Goal: Transaction & Acquisition: Purchase product/service

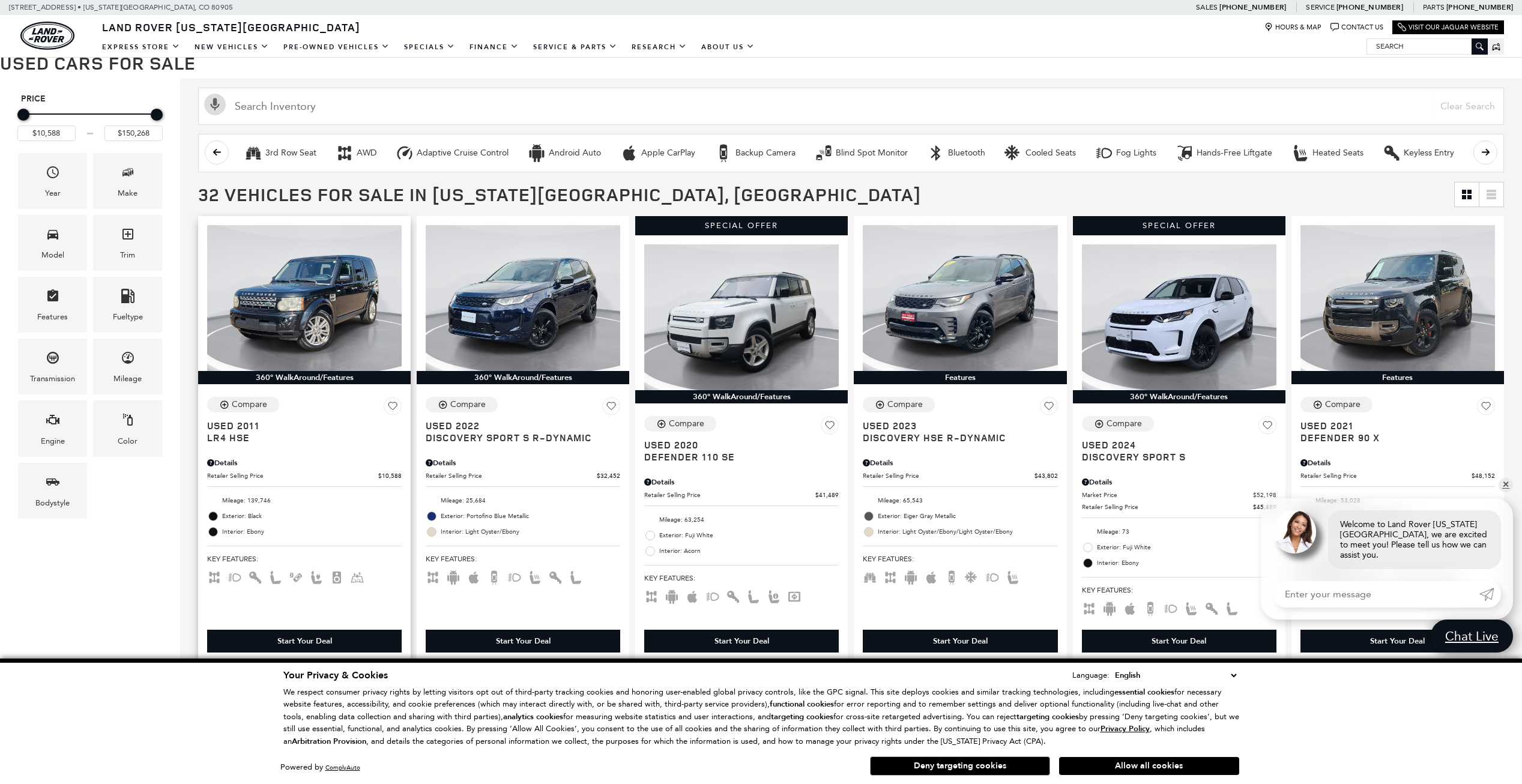
scroll to position [160, 0]
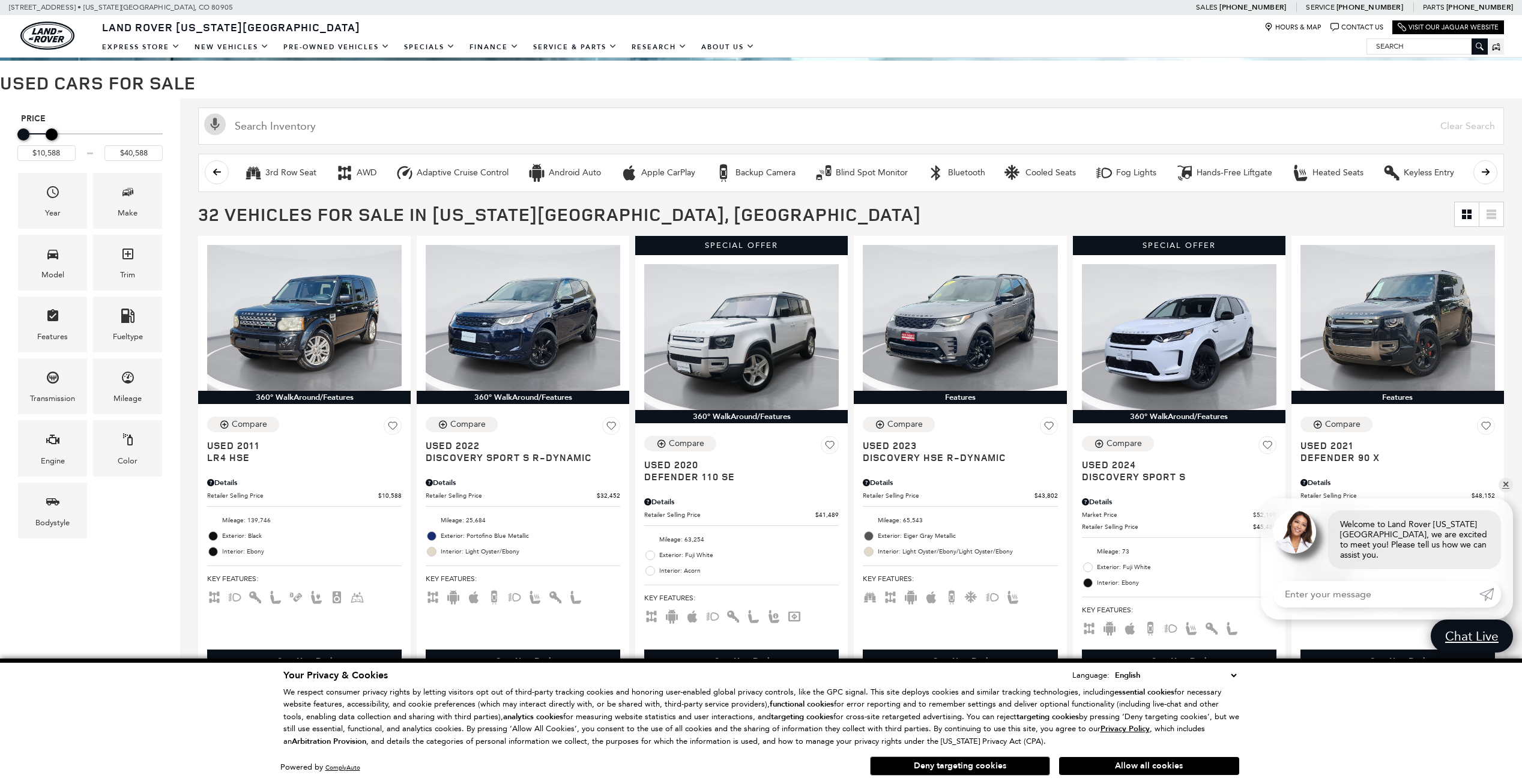
type input "$40,088"
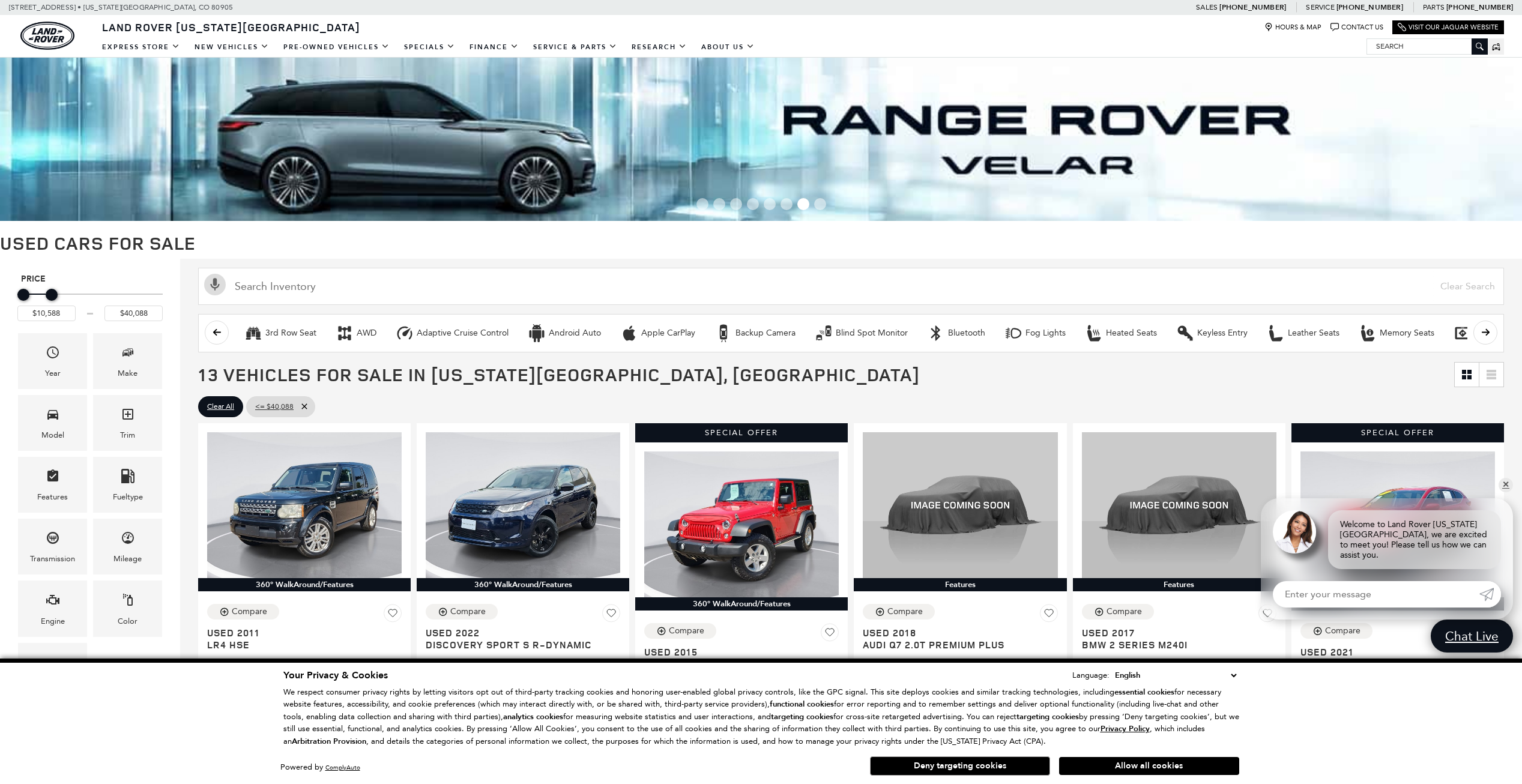
drag, startPoint x: 157, startPoint y: 133, endPoint x: 36, endPoint y: 136, distance: 121.0
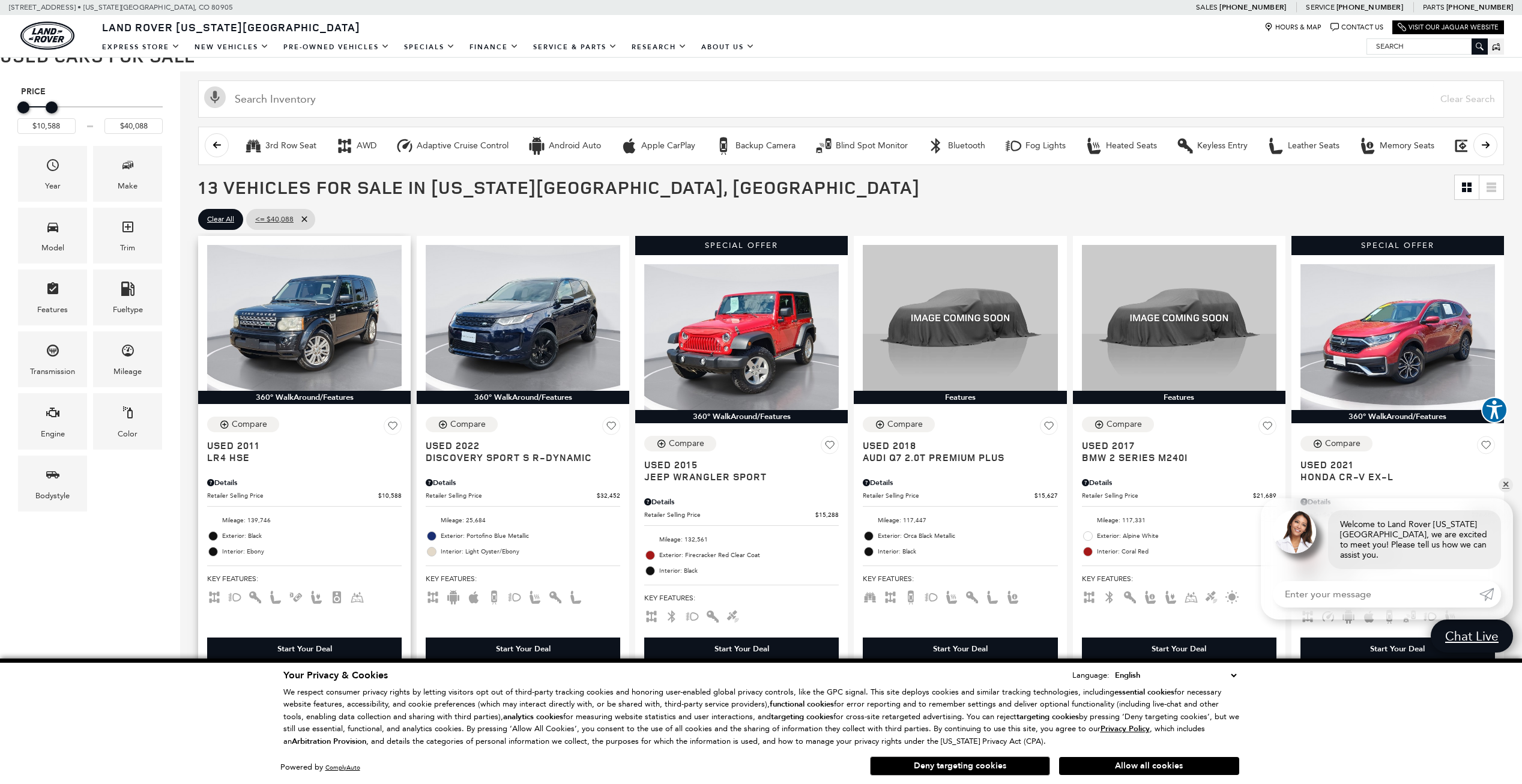
scroll to position [140, 0]
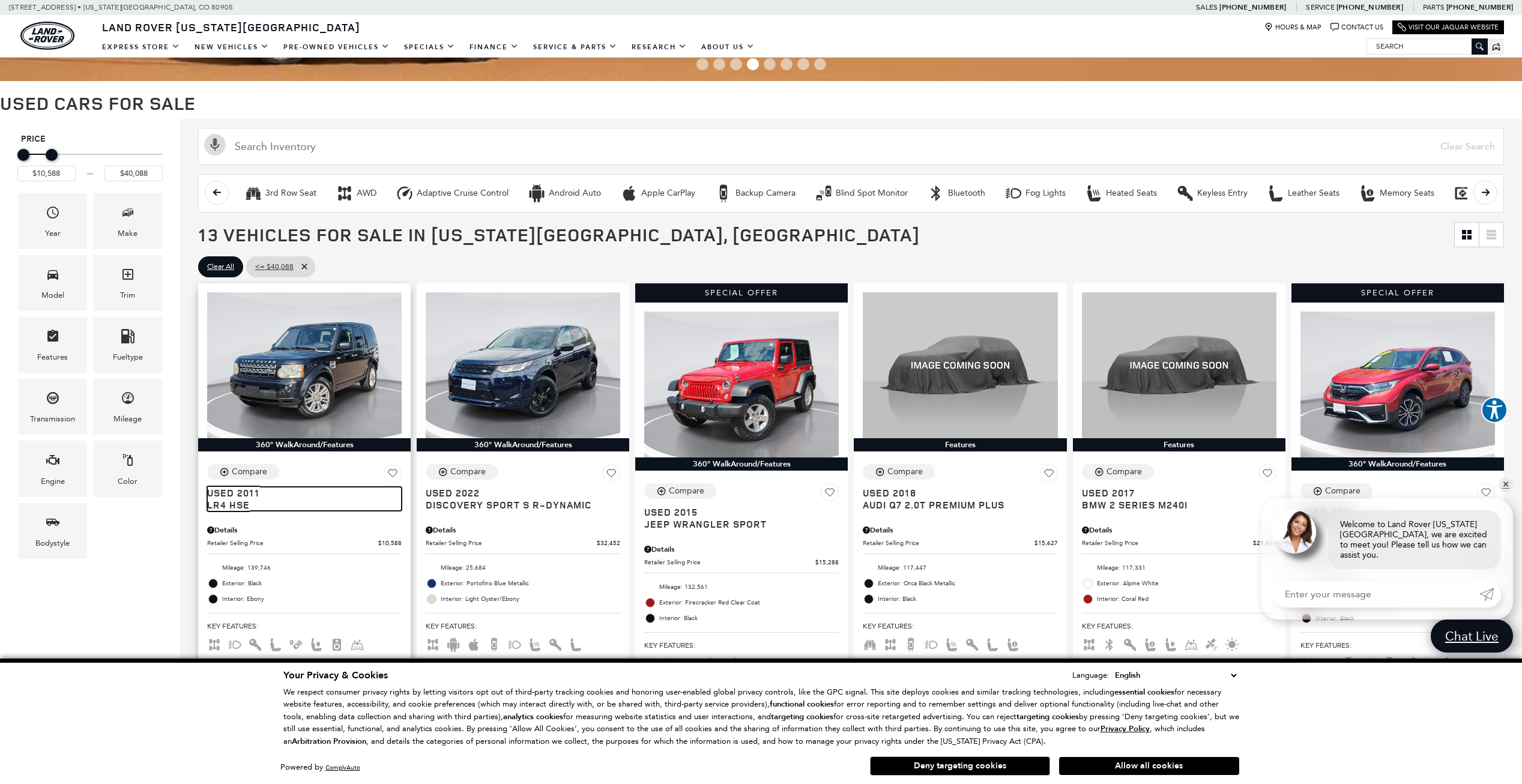
click at [240, 495] on span "Used 2011" at bounding box center [300, 493] width 186 height 12
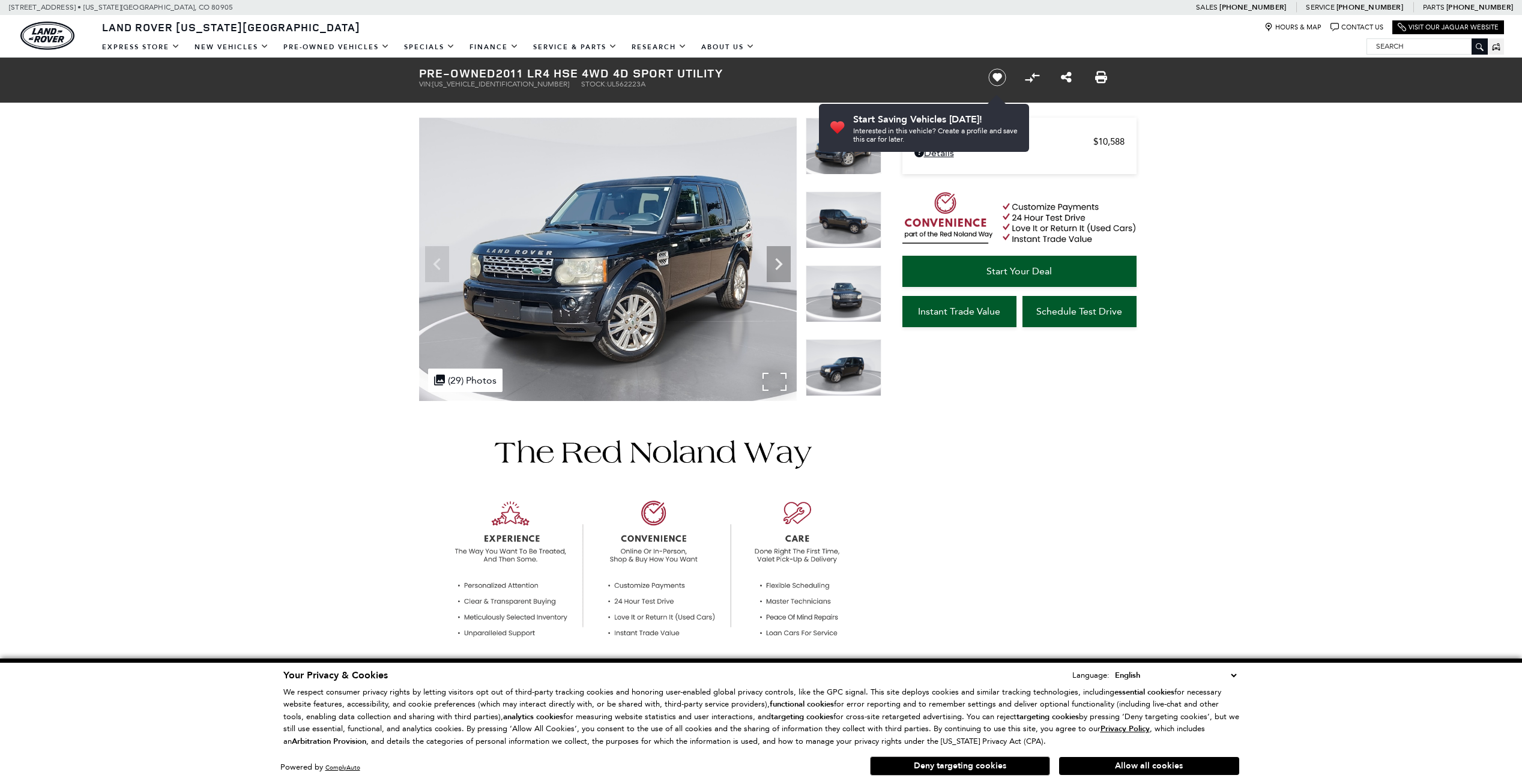
click at [765, 378] on img at bounding box center [607, 259] width 378 height 283
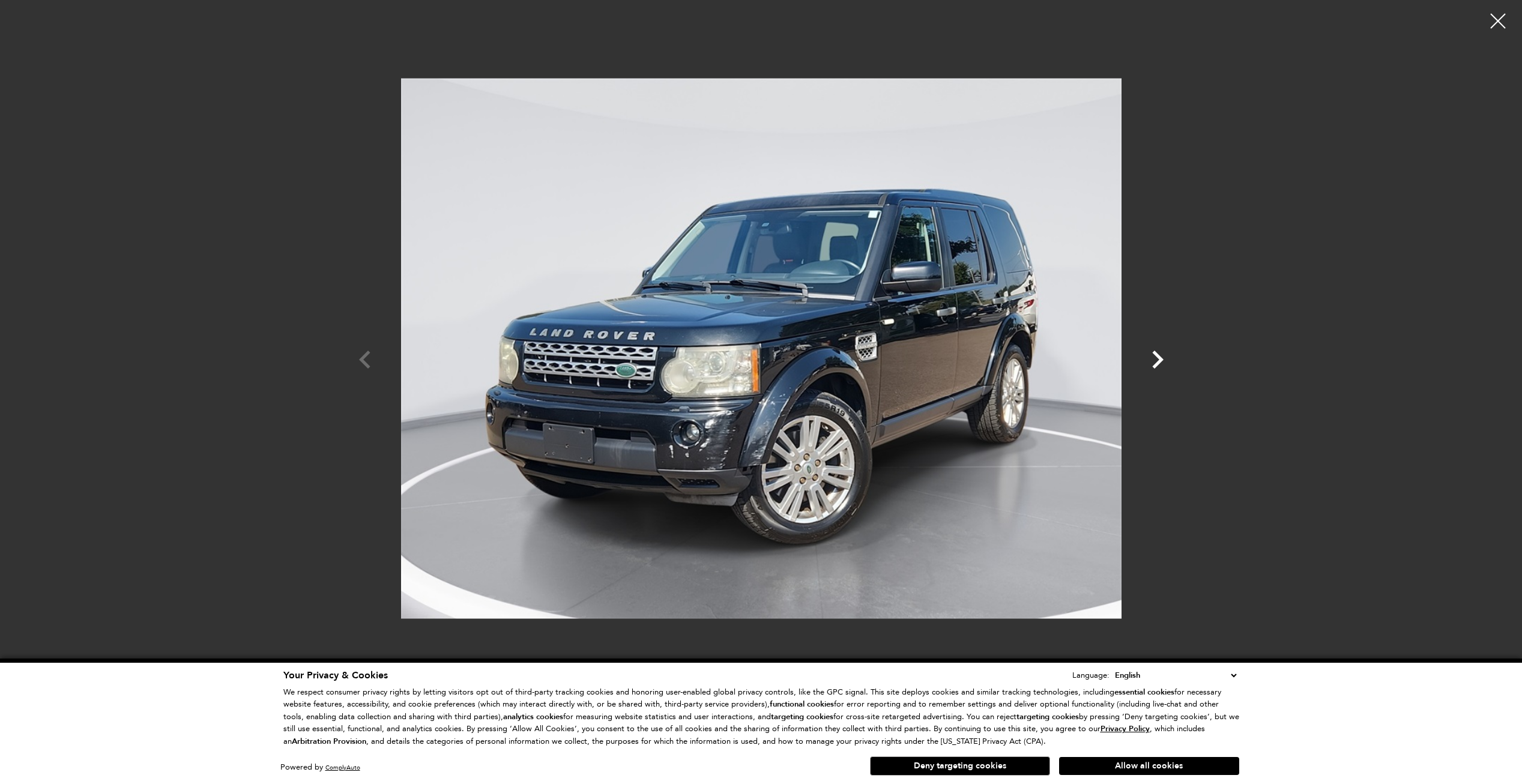
click at [1166, 357] on icon "Next" at bounding box center [1158, 359] width 36 height 36
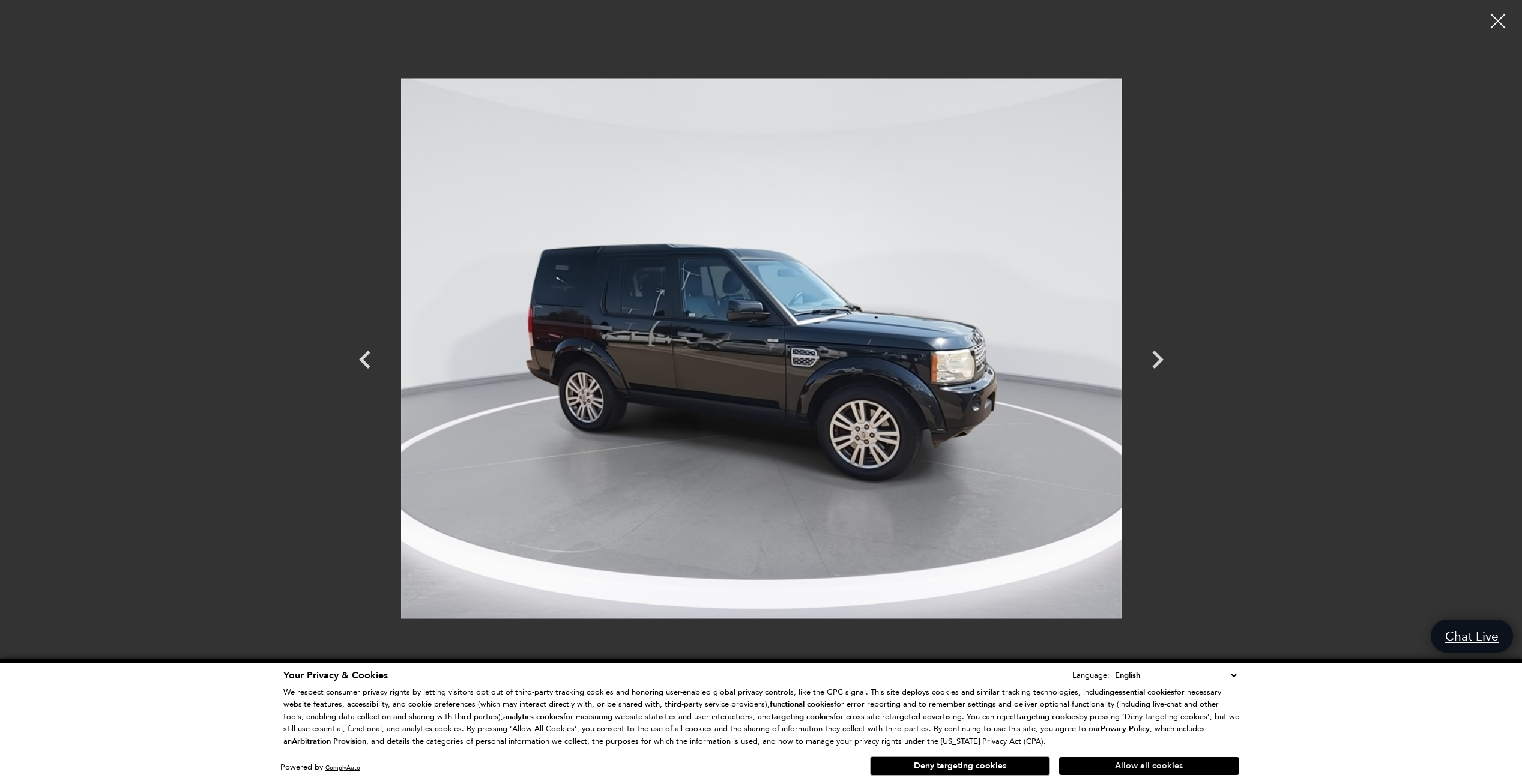
click at [1160, 765] on button "Allow all cookies" at bounding box center [1149, 766] width 180 height 18
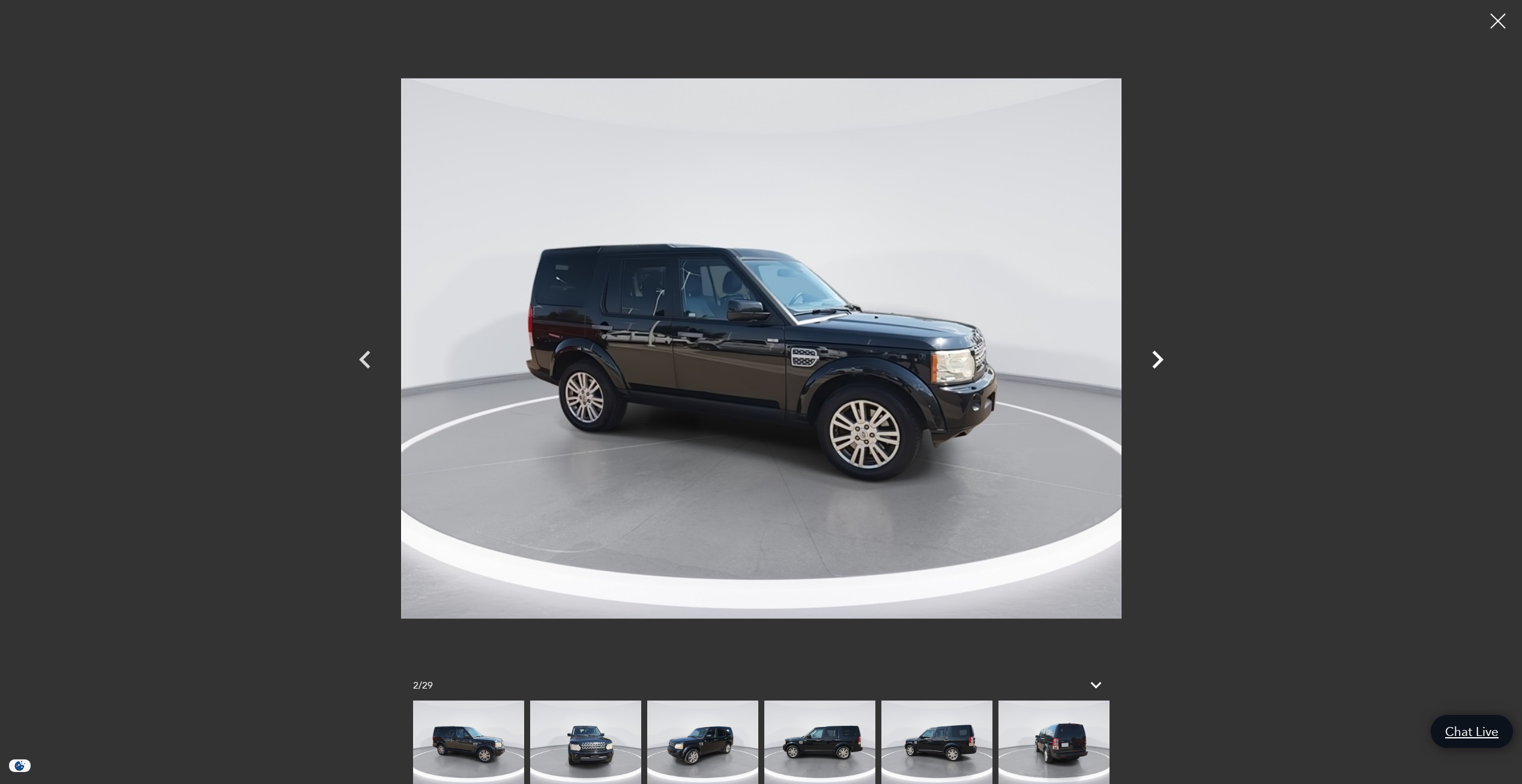
click at [1163, 357] on icon "Next" at bounding box center [1158, 359] width 36 height 36
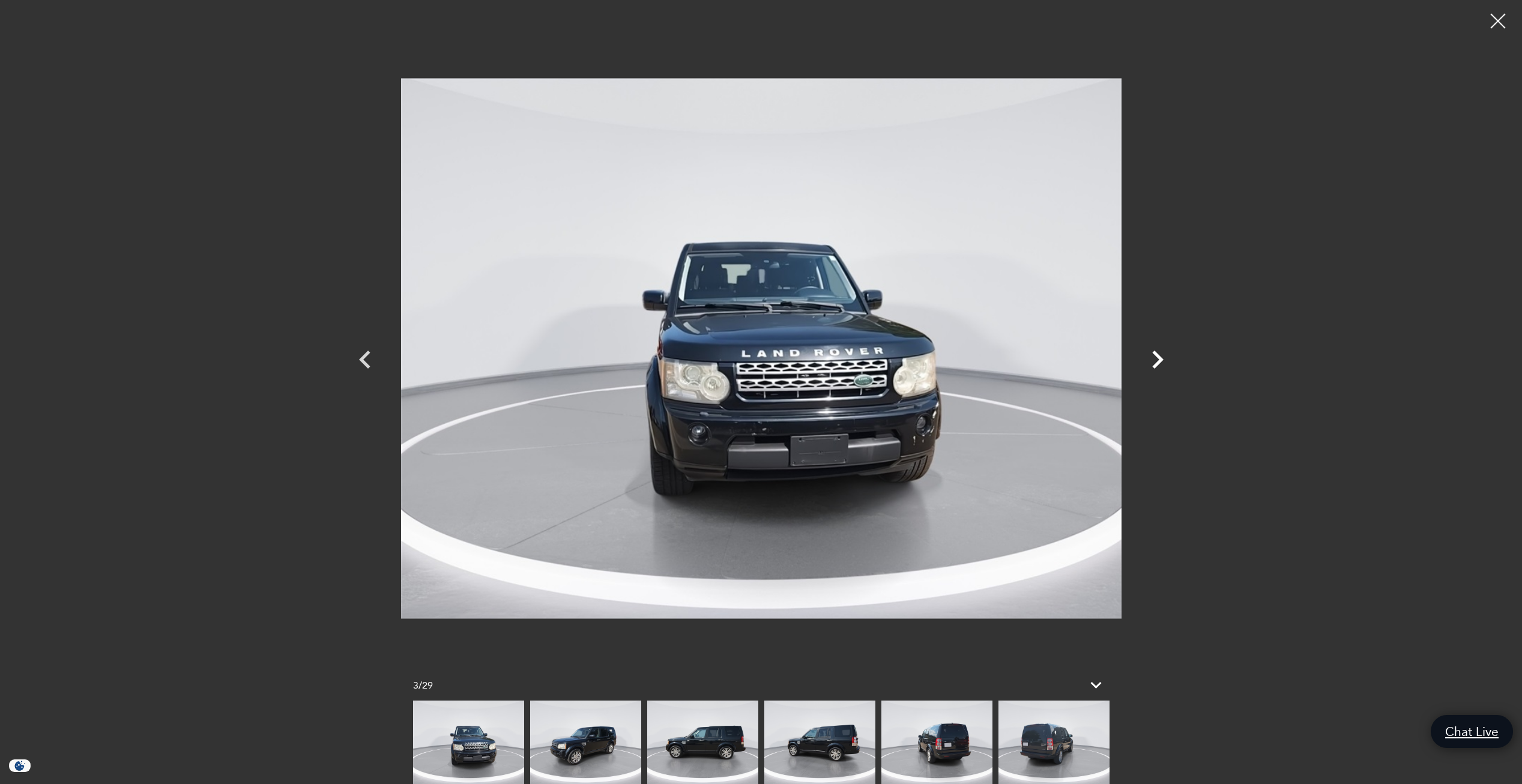
click at [1160, 355] on icon "Next" at bounding box center [1158, 359] width 36 height 36
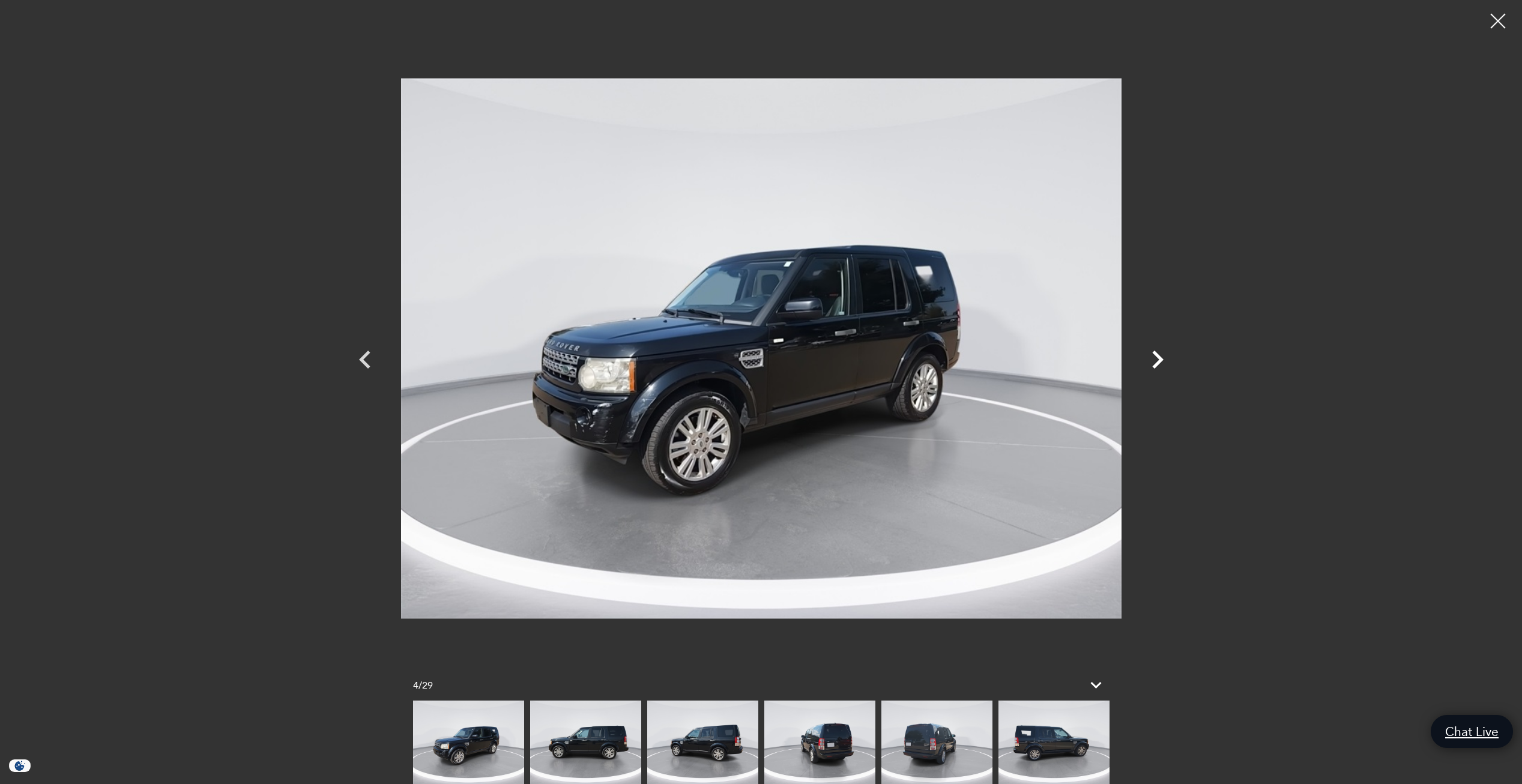
click at [1157, 355] on icon "Next" at bounding box center [1158, 359] width 11 height 18
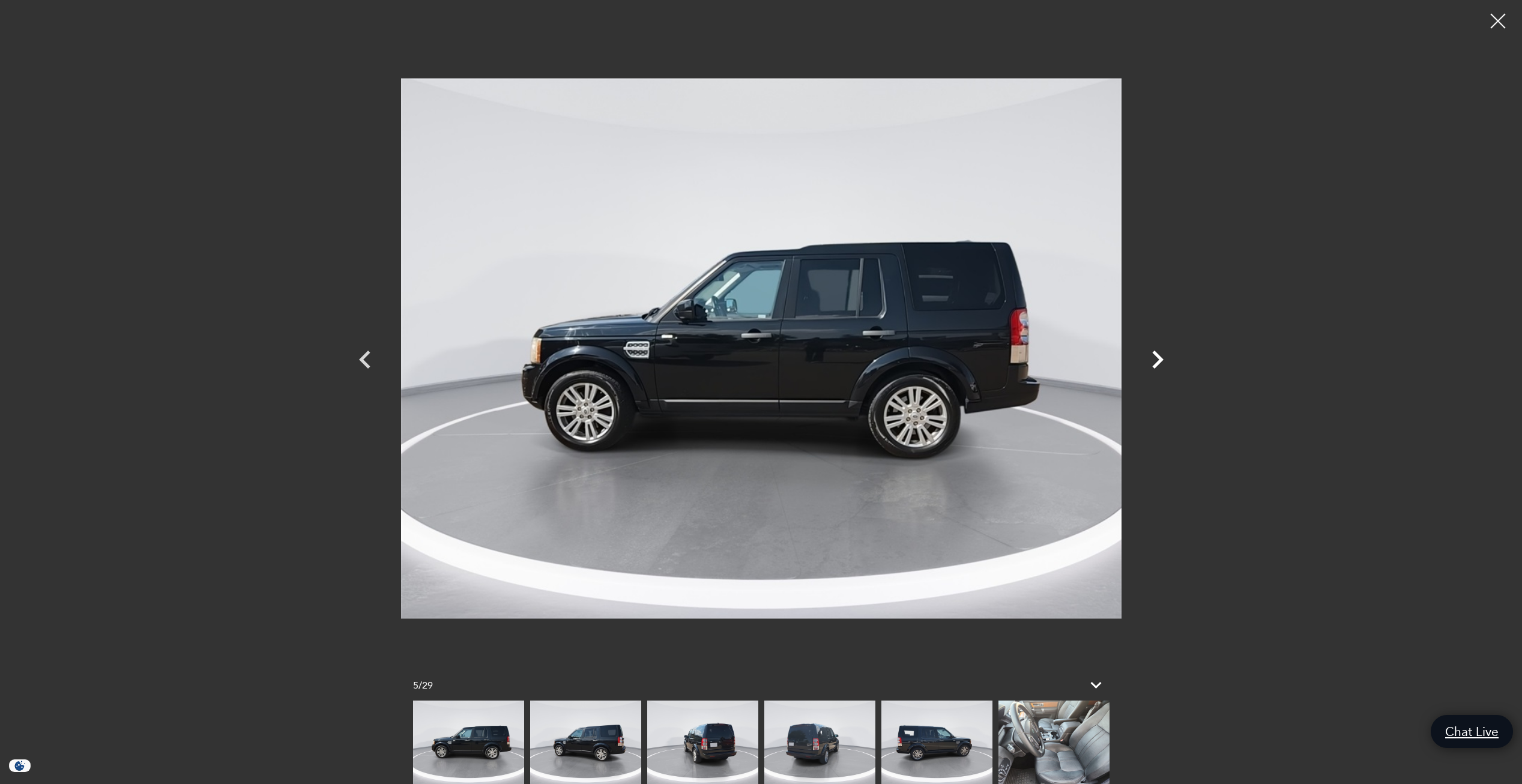
click at [1157, 355] on icon "Next" at bounding box center [1158, 359] width 11 height 18
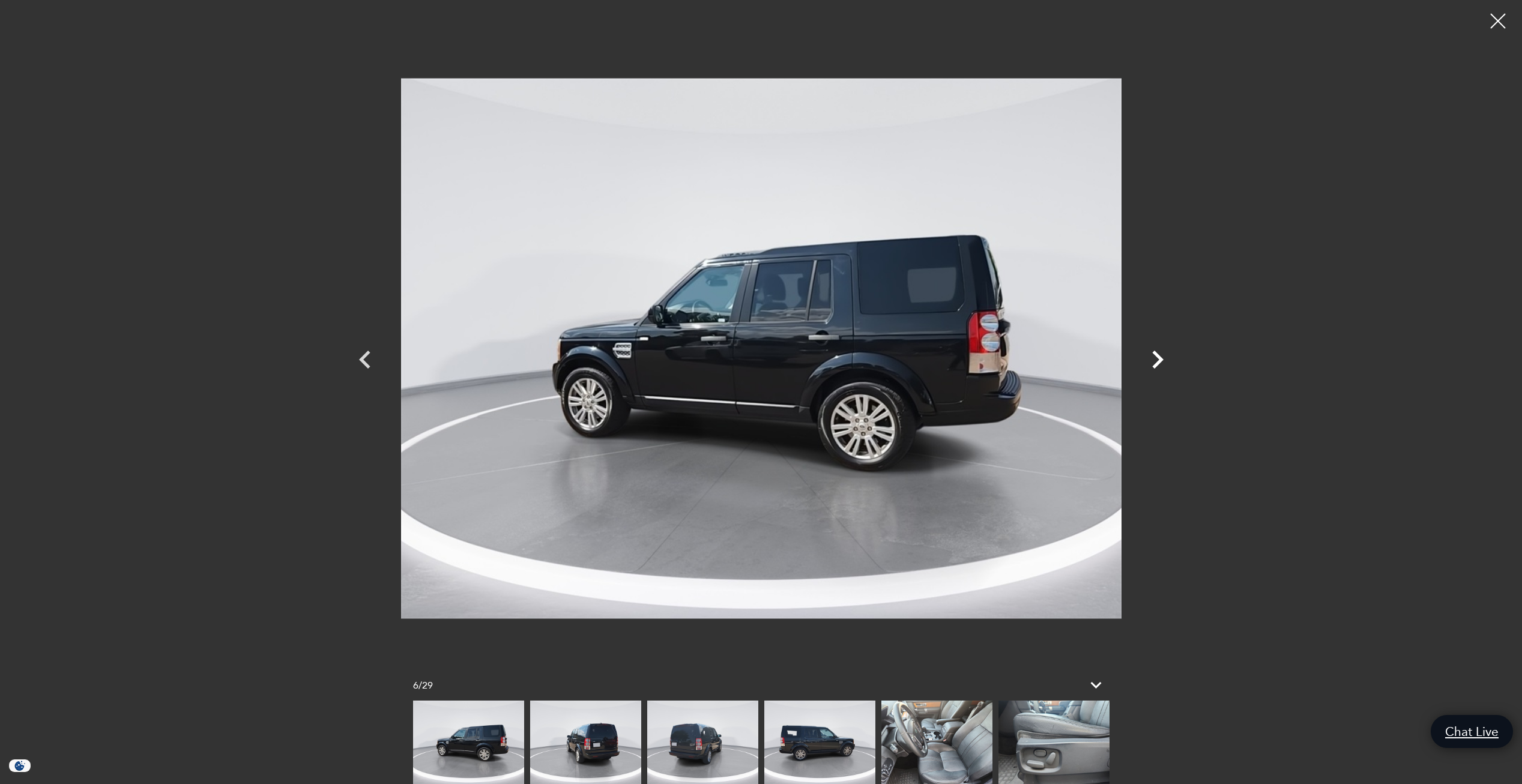
click at [1154, 356] on icon "Next" at bounding box center [1158, 359] width 36 height 36
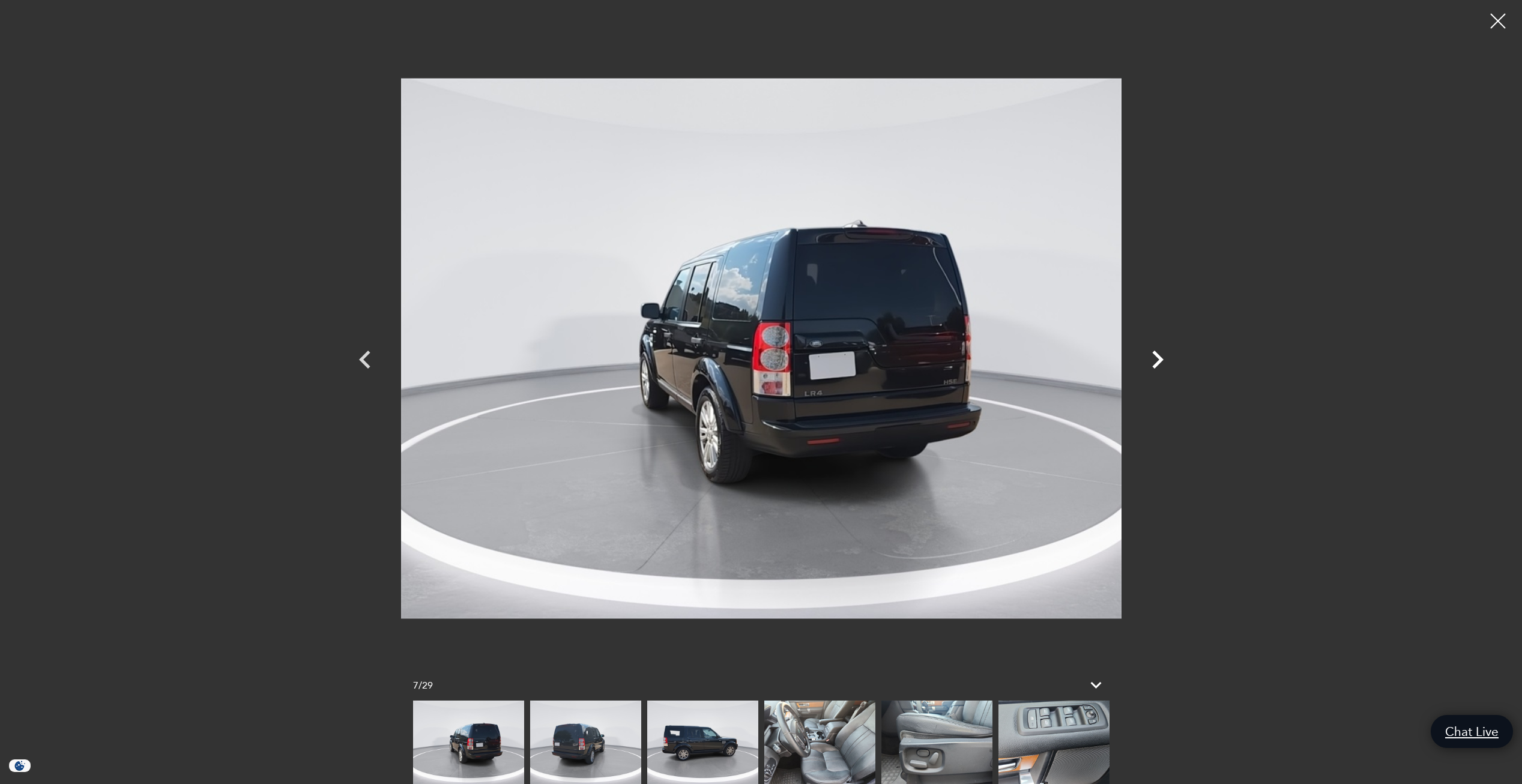
click at [1154, 356] on icon "Next" at bounding box center [1158, 359] width 36 height 36
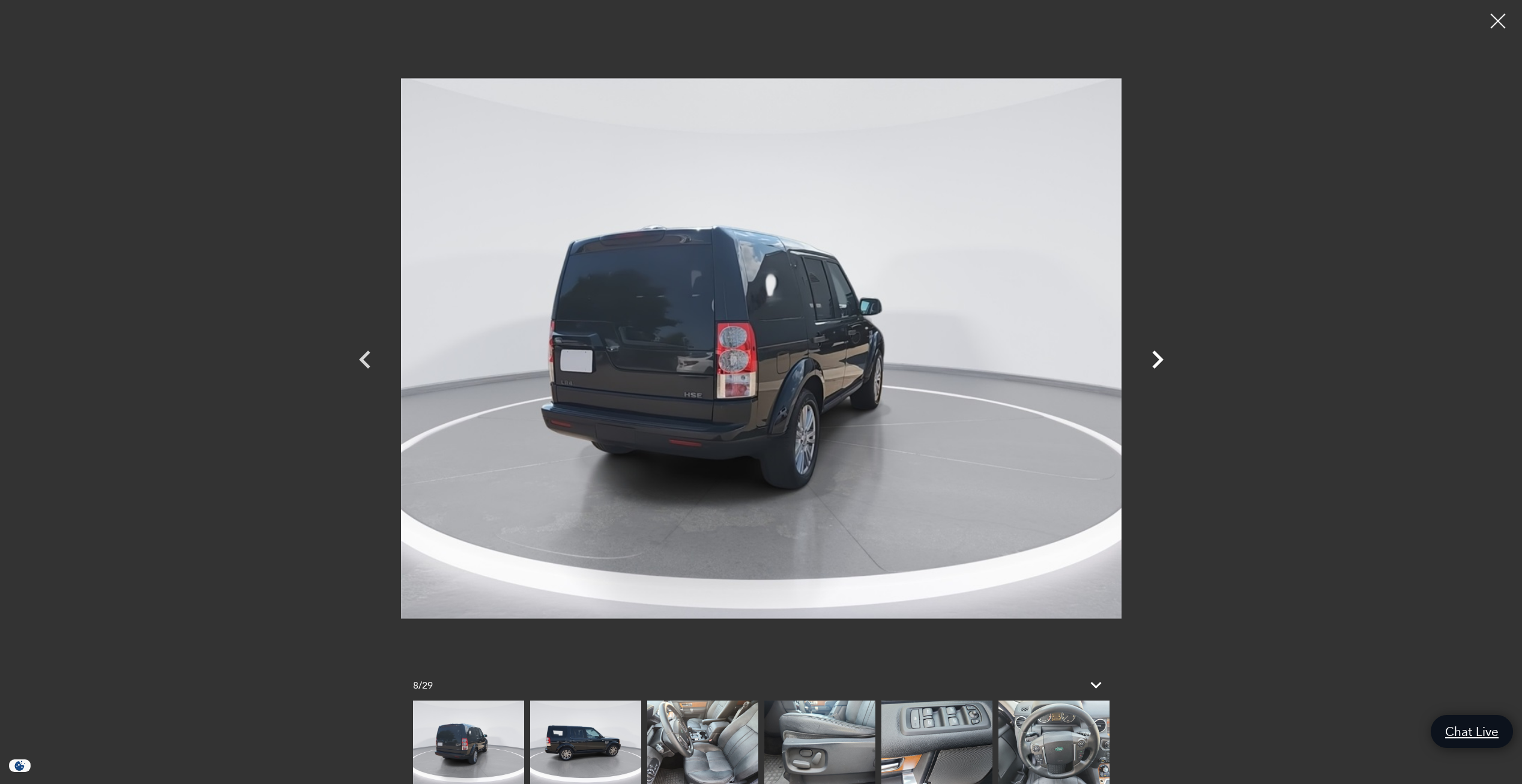
click at [1154, 356] on icon "Next" at bounding box center [1158, 359] width 36 height 36
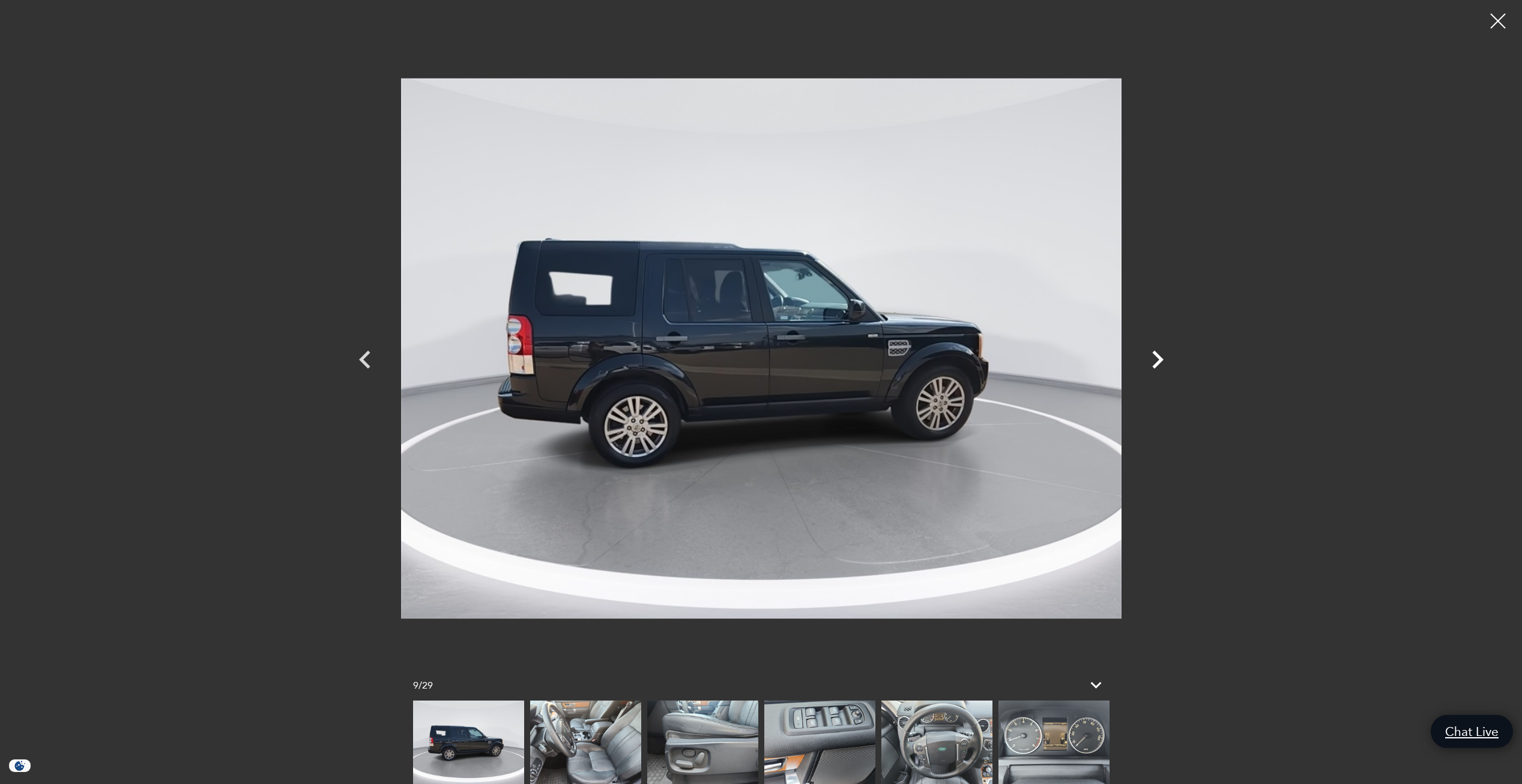
click at [1154, 356] on icon "Next" at bounding box center [1158, 359] width 36 height 36
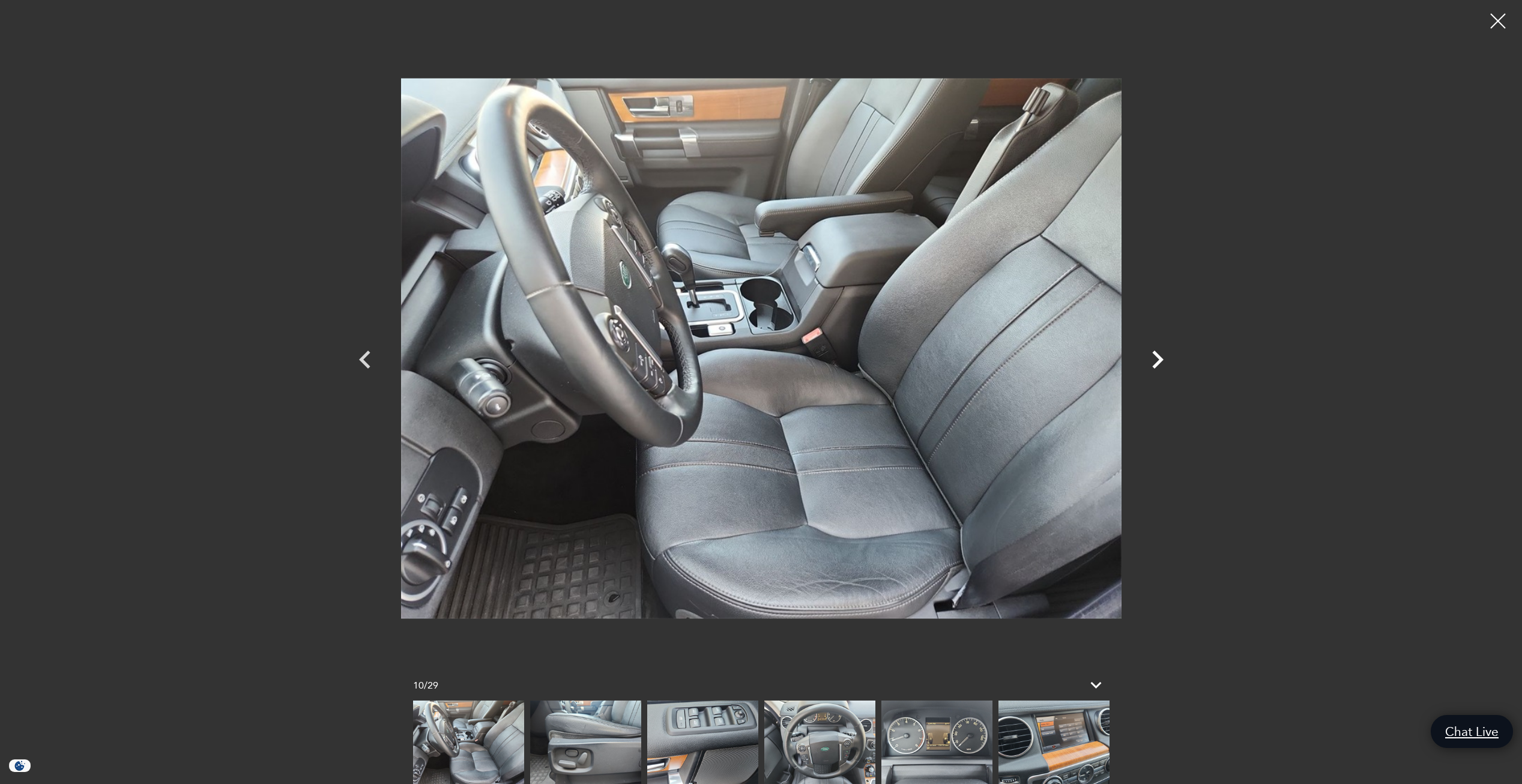
click at [1154, 356] on icon "Next" at bounding box center [1158, 359] width 36 height 36
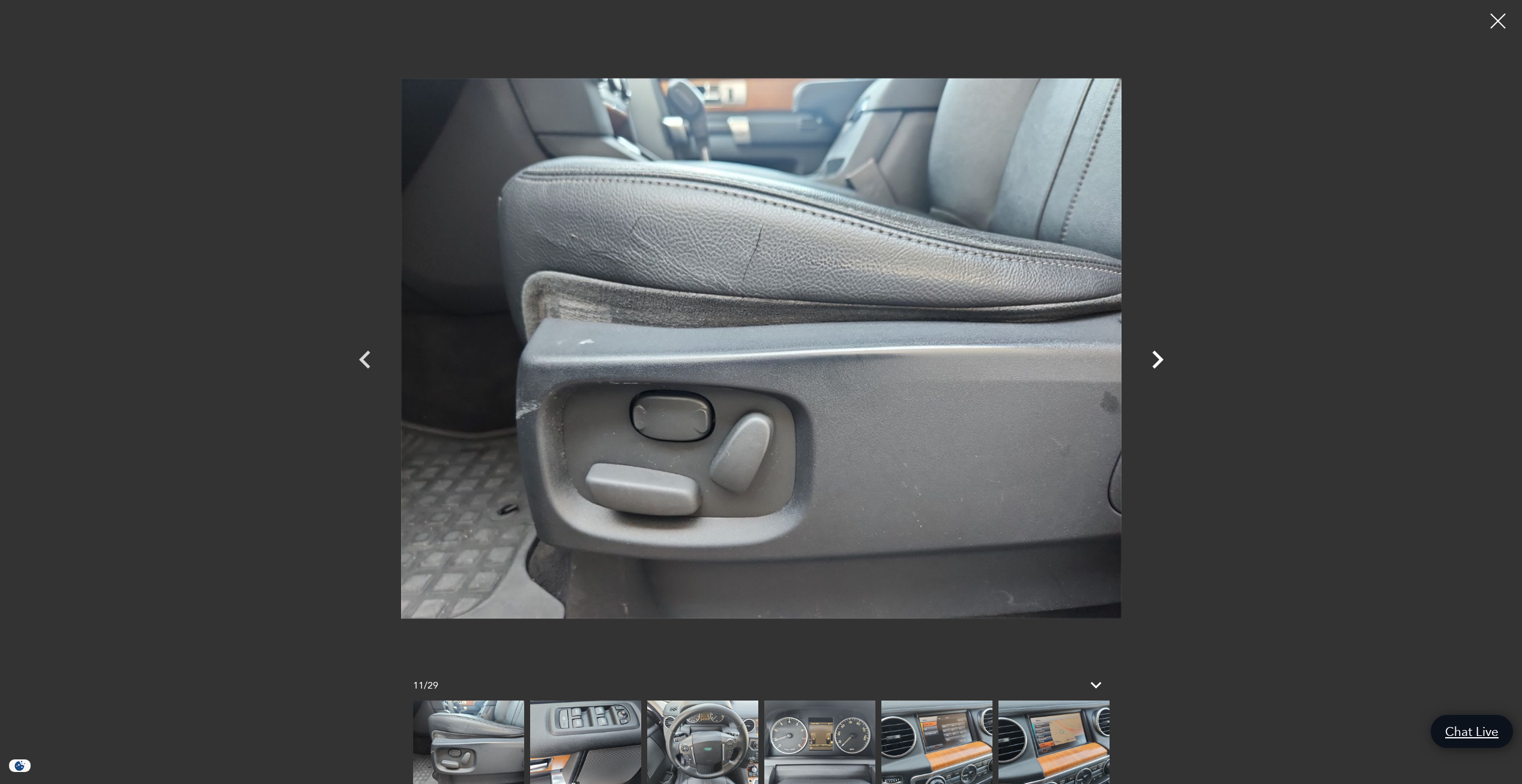
click at [1154, 356] on icon "Next" at bounding box center [1158, 359] width 36 height 36
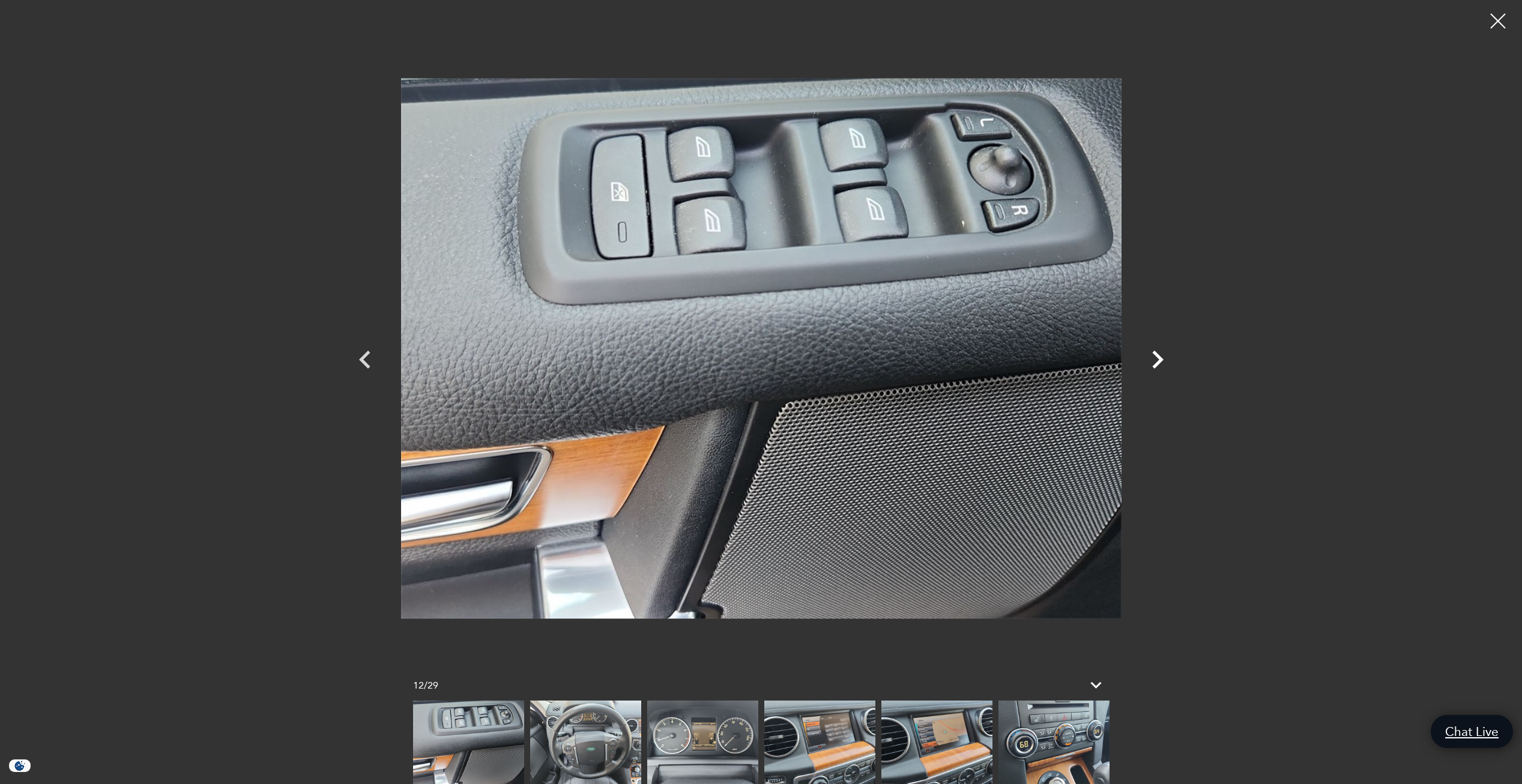
click at [1154, 356] on icon "Next" at bounding box center [1158, 359] width 36 height 36
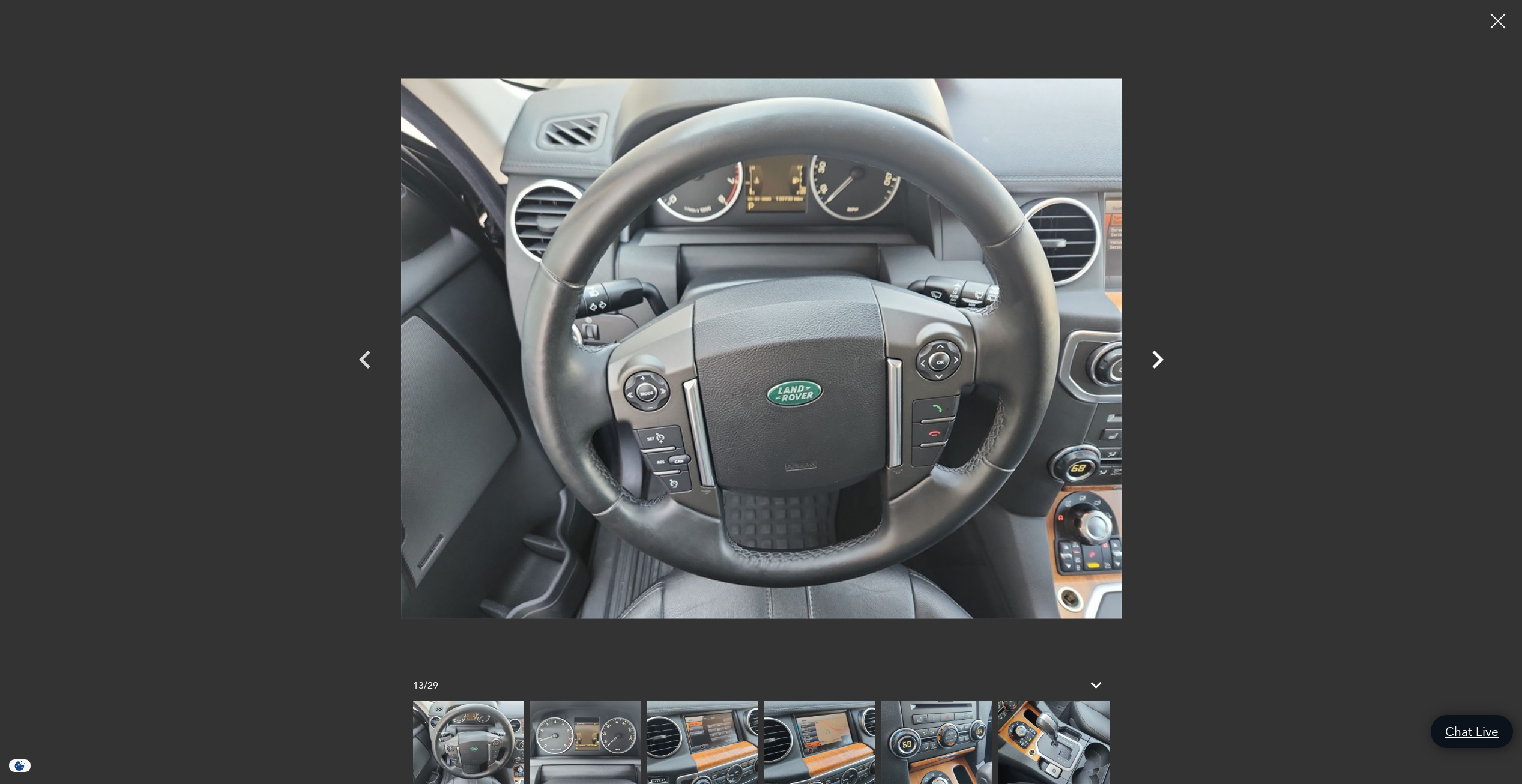
click at [1154, 356] on icon "Next" at bounding box center [1158, 359] width 36 height 36
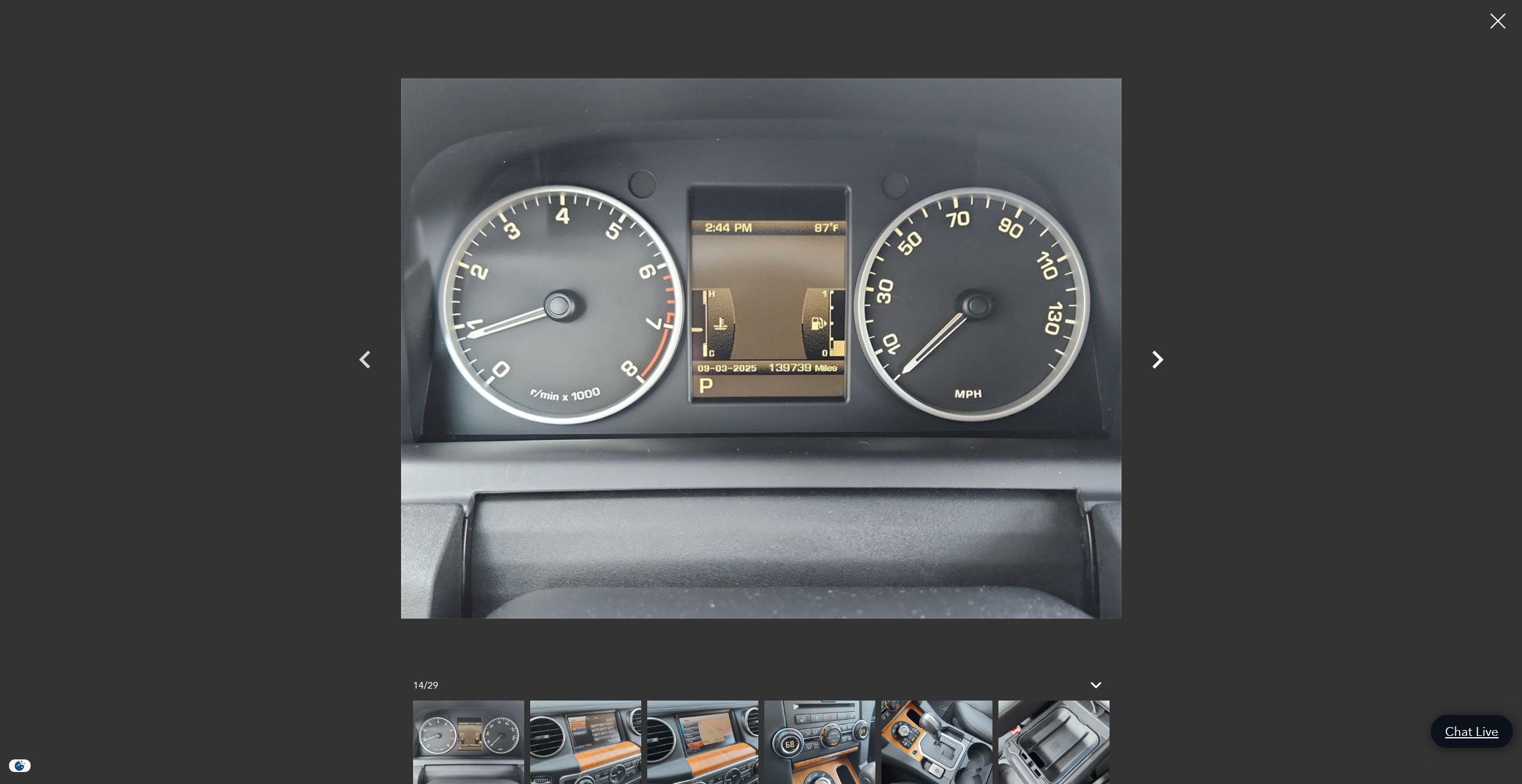
click at [1154, 356] on icon "Next" at bounding box center [1158, 359] width 36 height 36
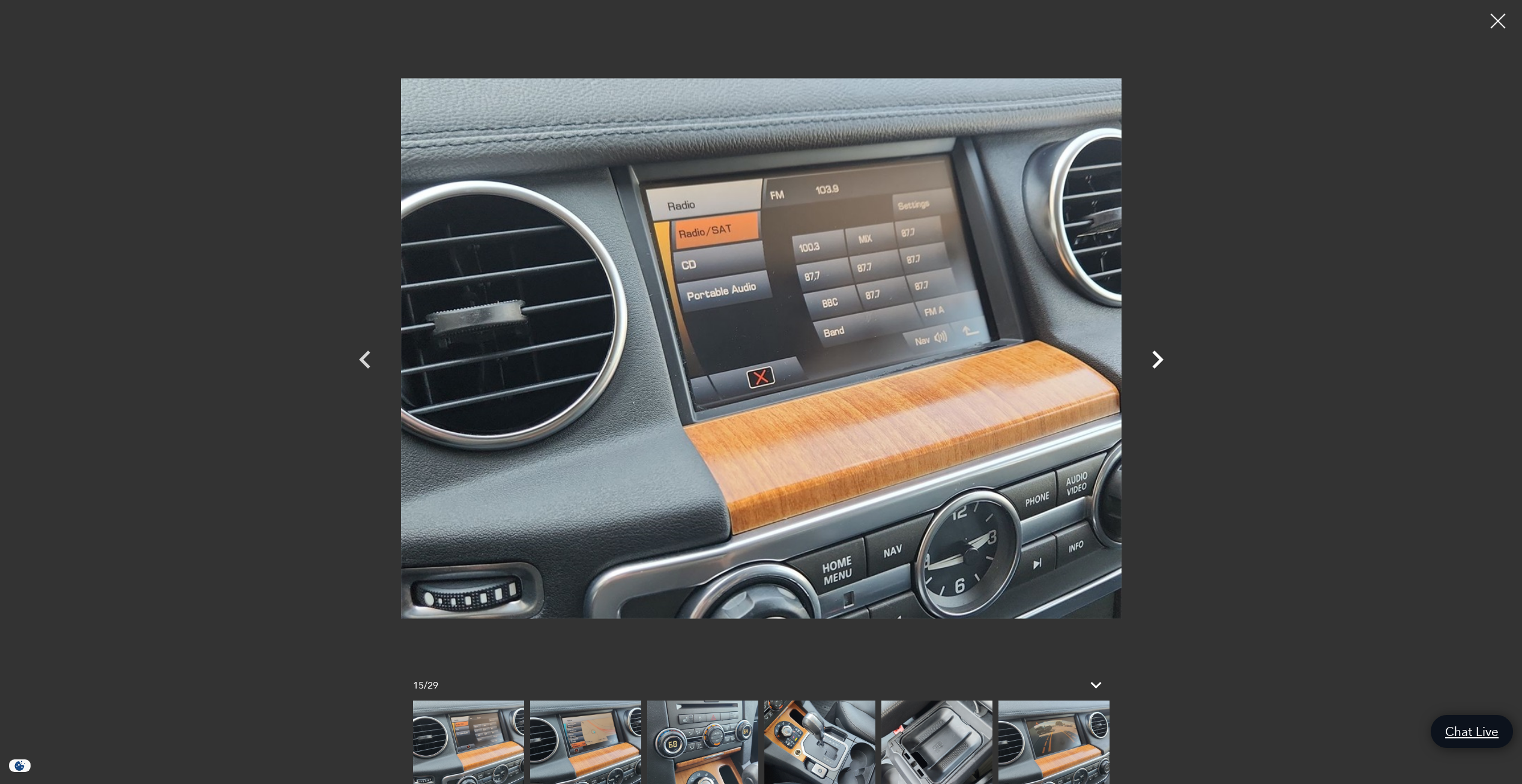
click at [1154, 356] on icon "Next" at bounding box center [1158, 359] width 36 height 36
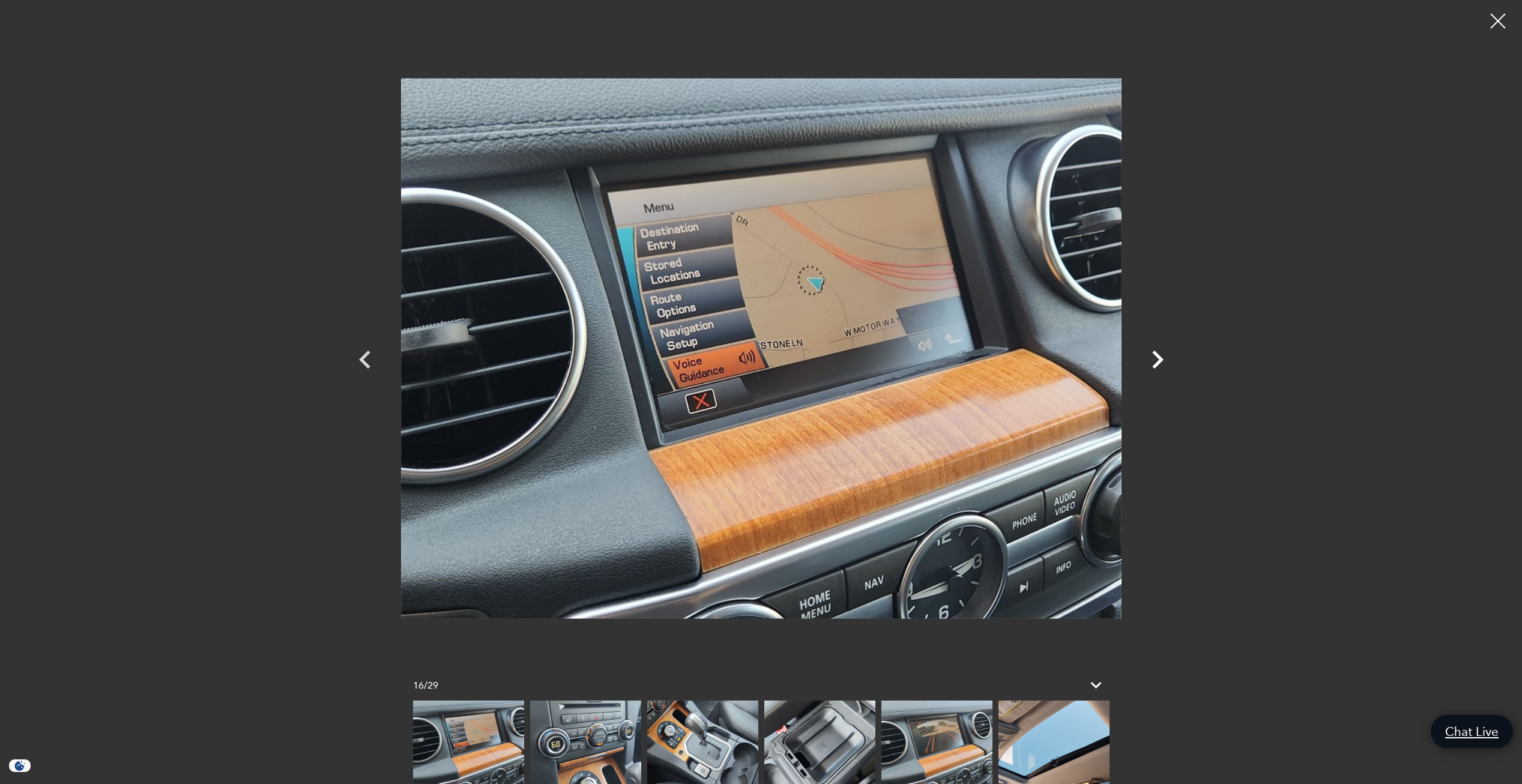
click at [1154, 356] on icon "Next" at bounding box center [1158, 359] width 36 height 36
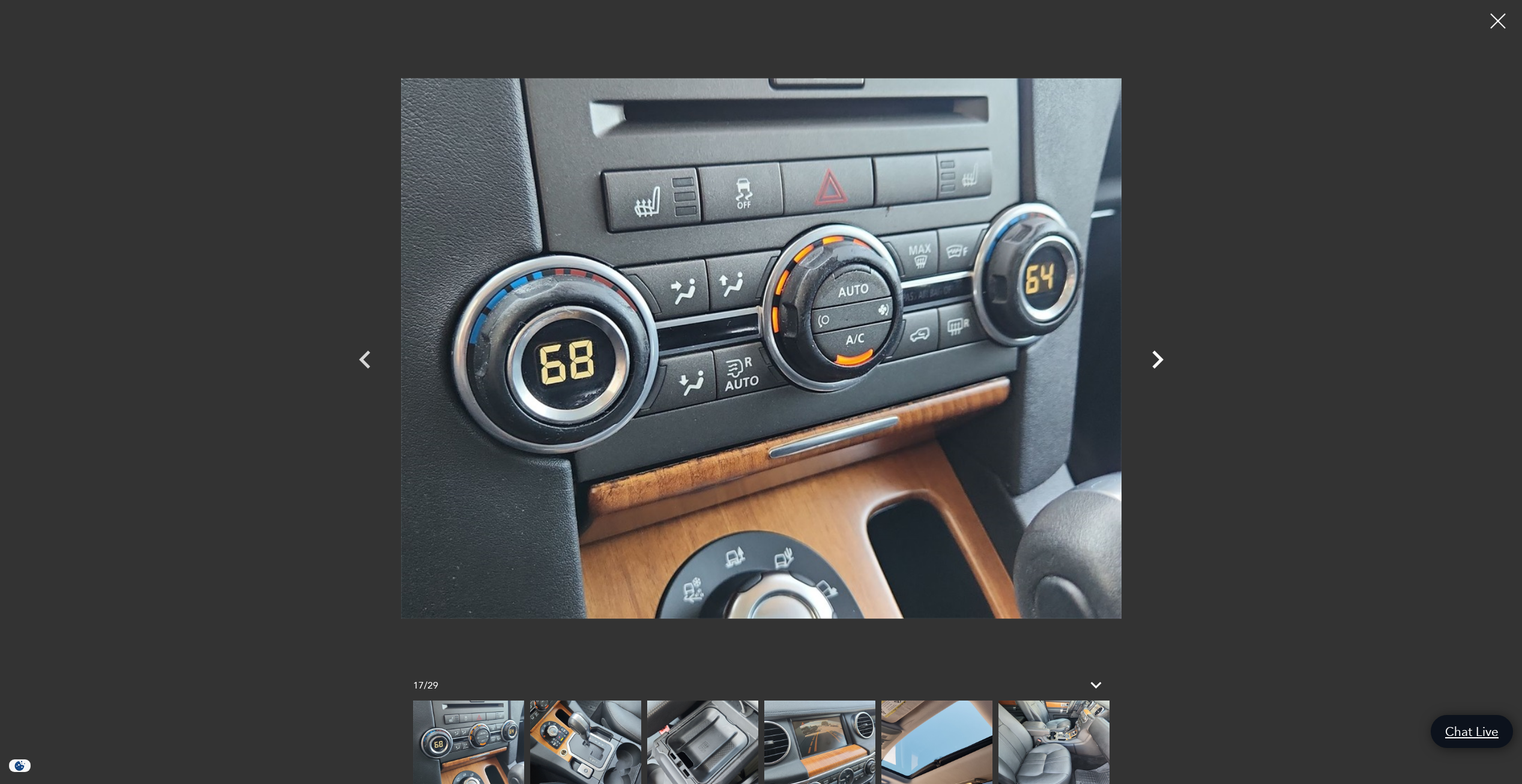
click at [1154, 356] on icon "Next" at bounding box center [1158, 359] width 36 height 36
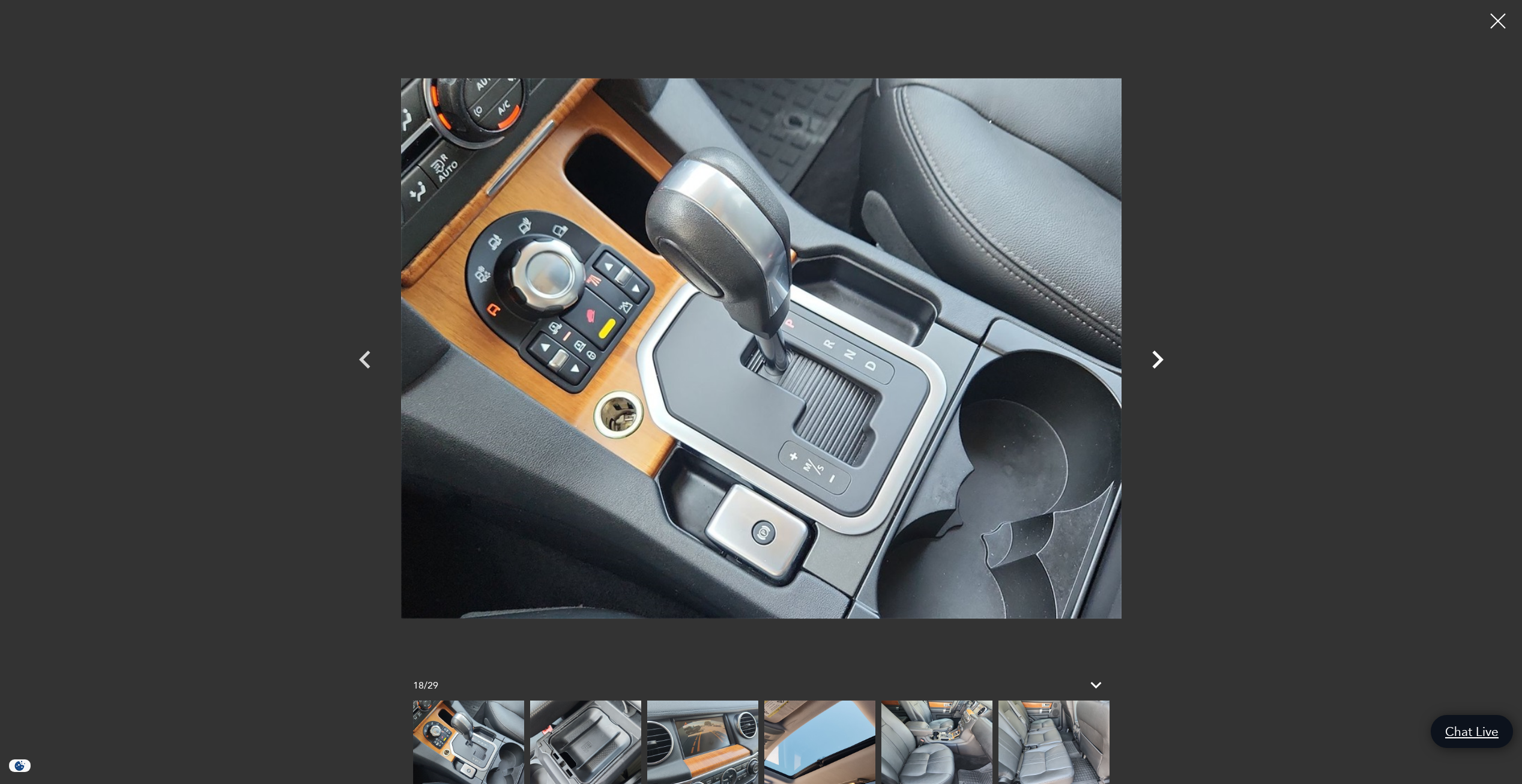
click at [1154, 356] on icon "Next" at bounding box center [1158, 359] width 36 height 36
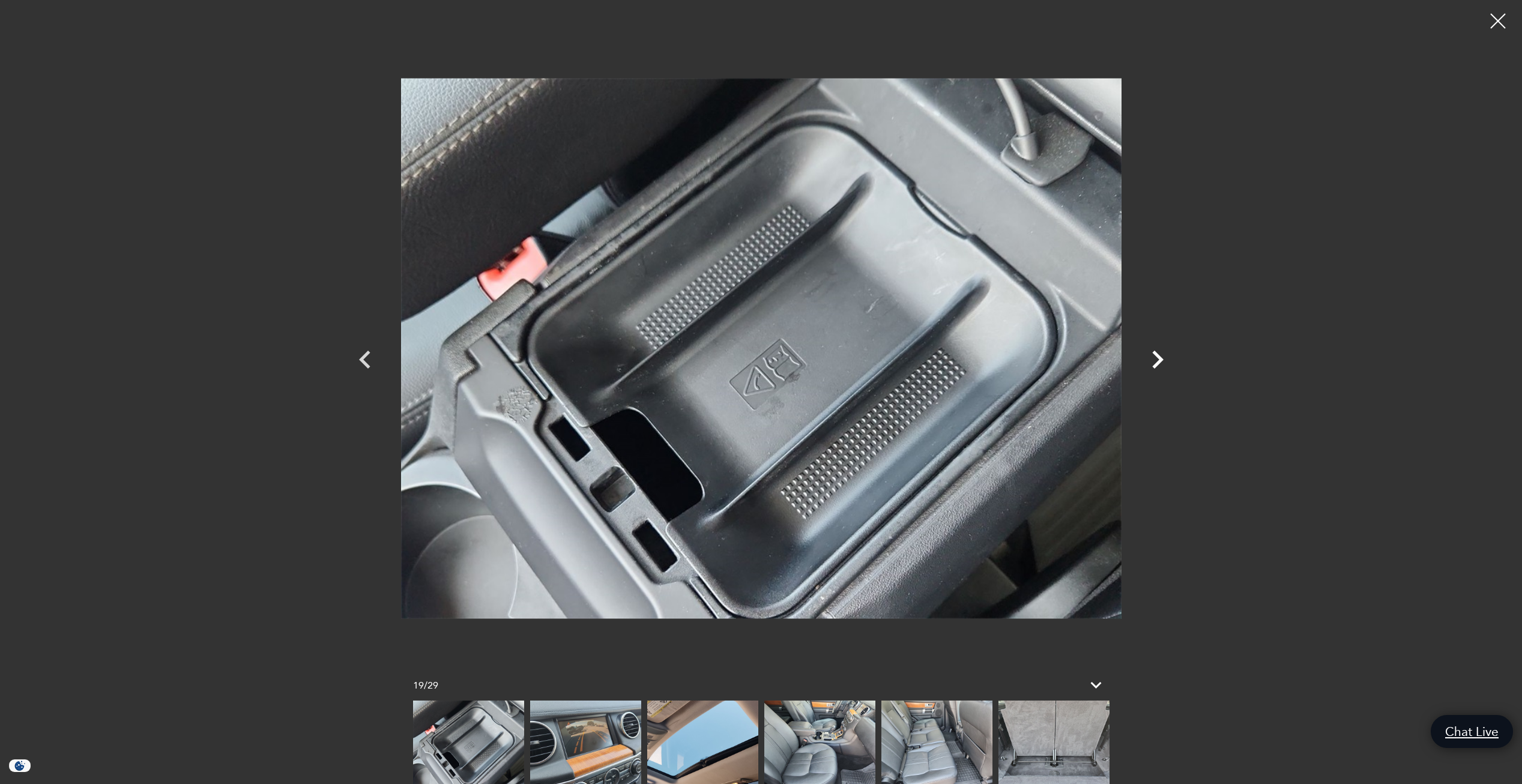
click at [1154, 356] on icon "Next" at bounding box center [1158, 359] width 36 height 36
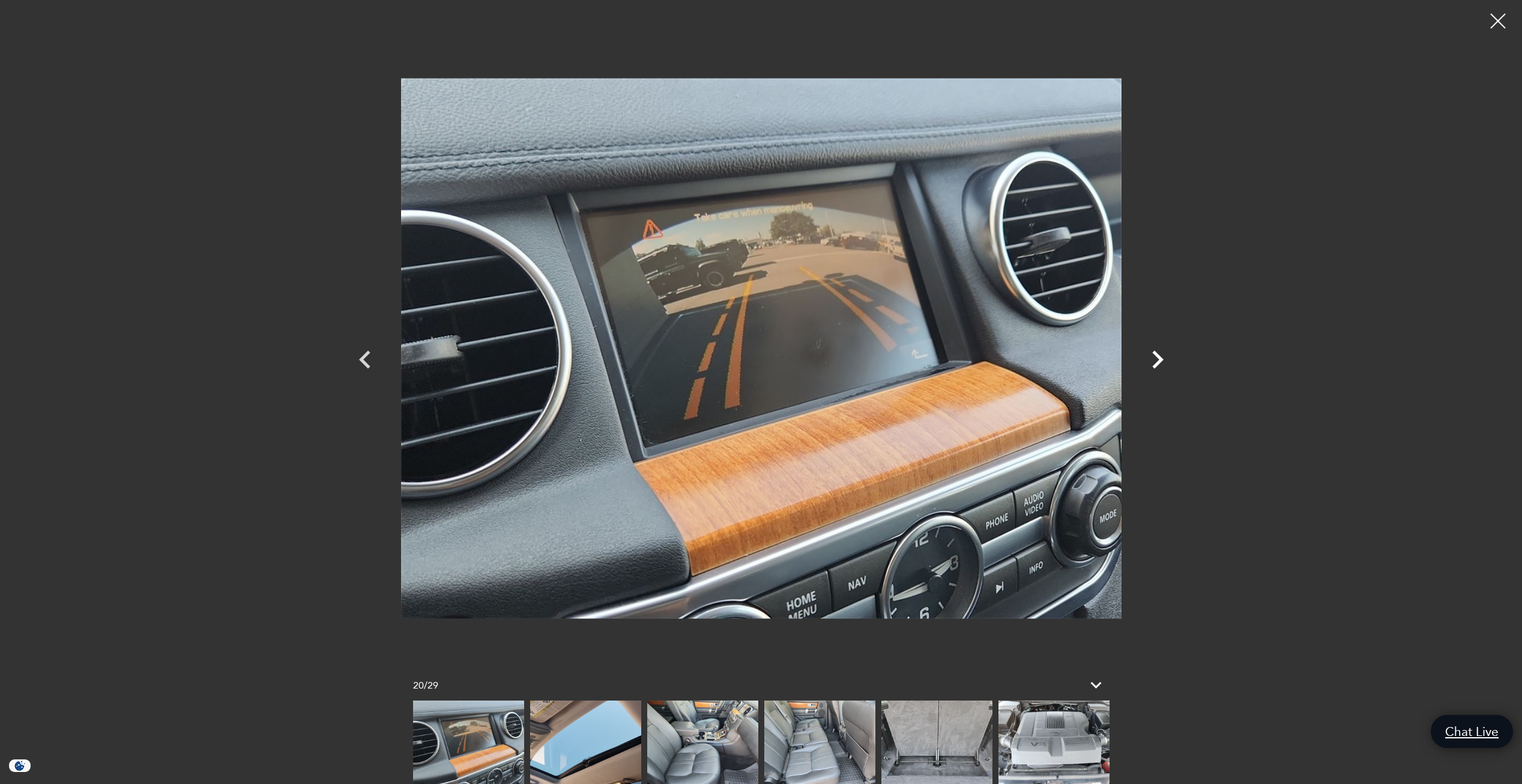
click at [1154, 356] on icon "Next" at bounding box center [1158, 359] width 36 height 36
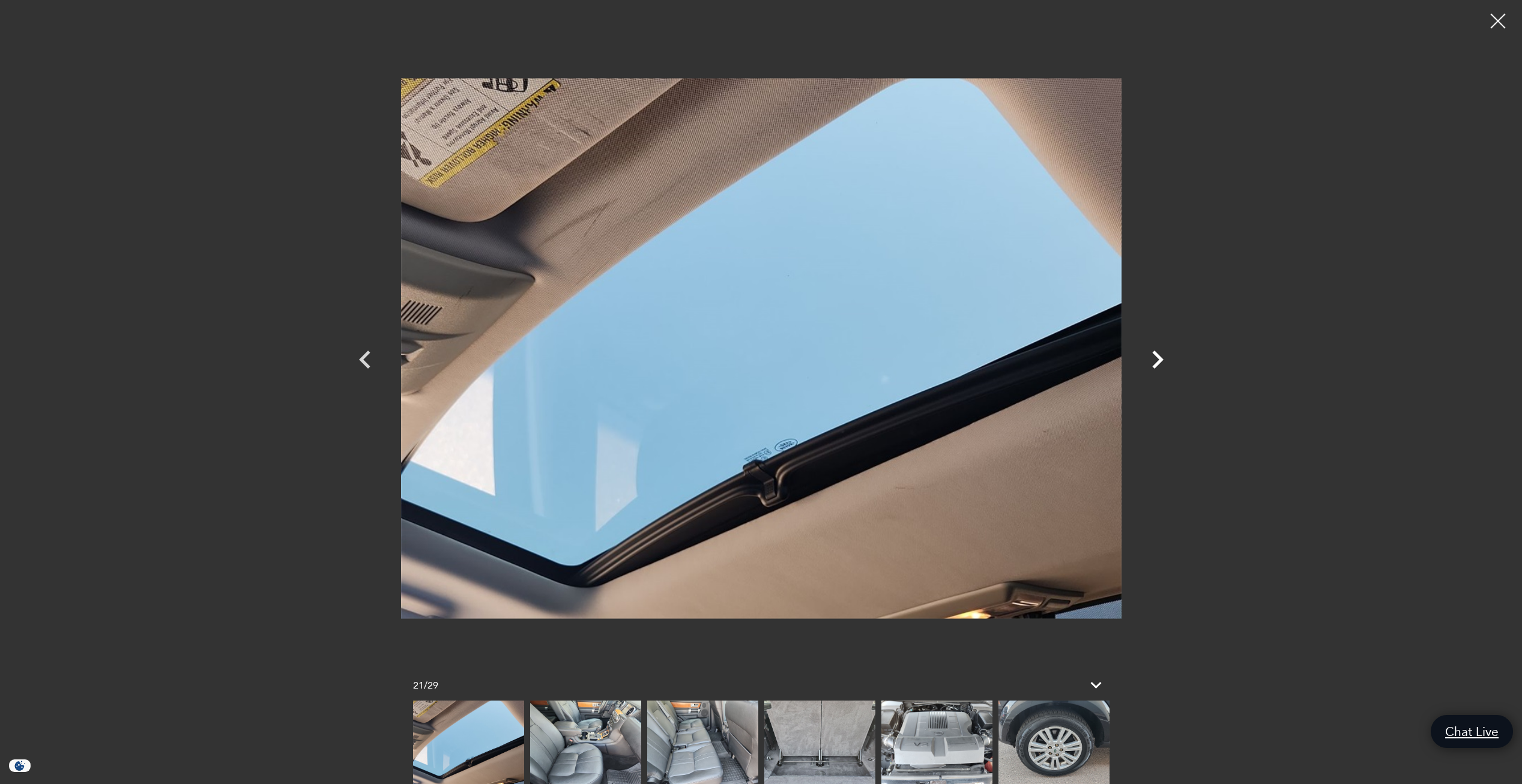
click at [1154, 356] on icon "Next" at bounding box center [1158, 359] width 36 height 36
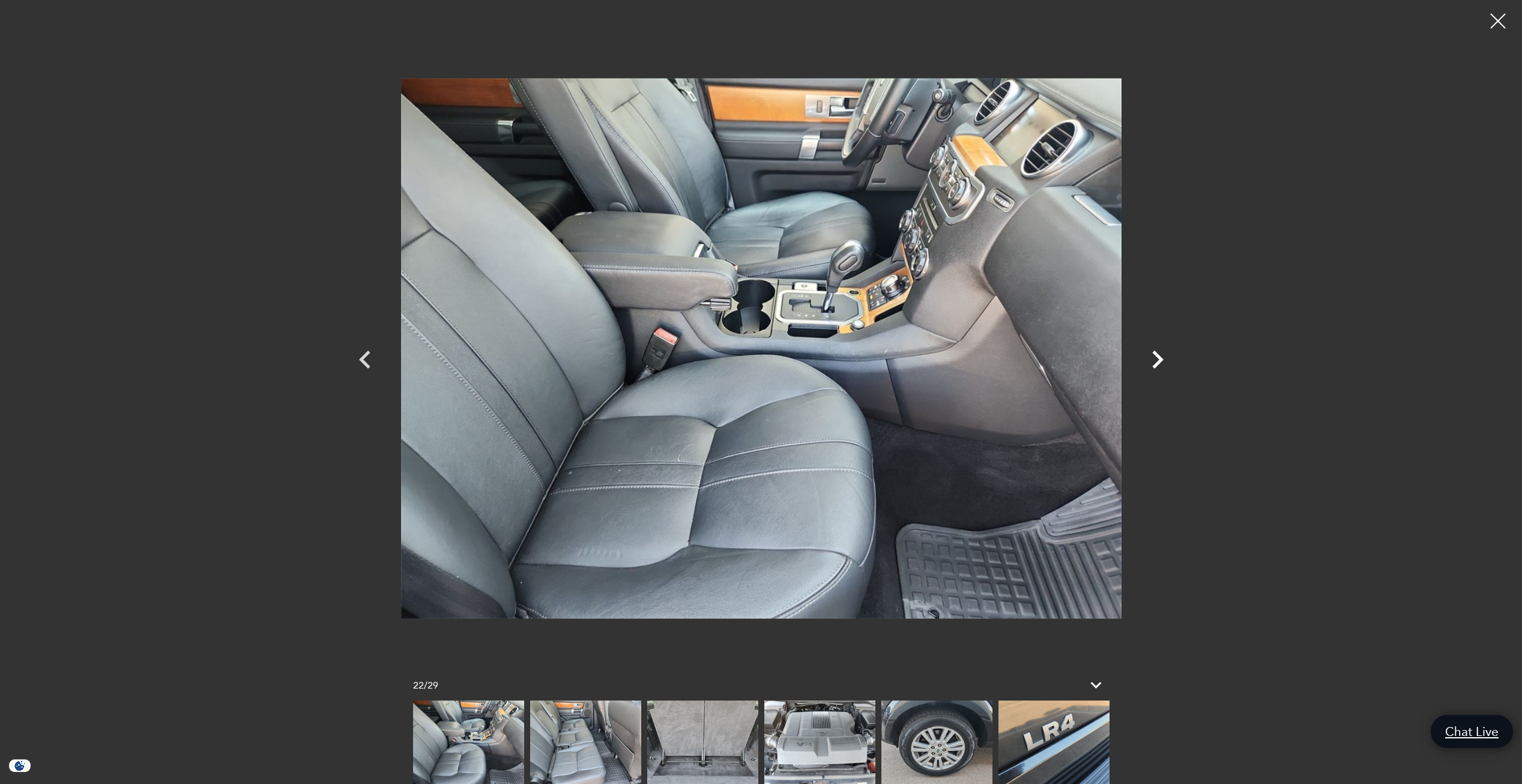
click at [1154, 356] on icon "Next" at bounding box center [1158, 359] width 36 height 36
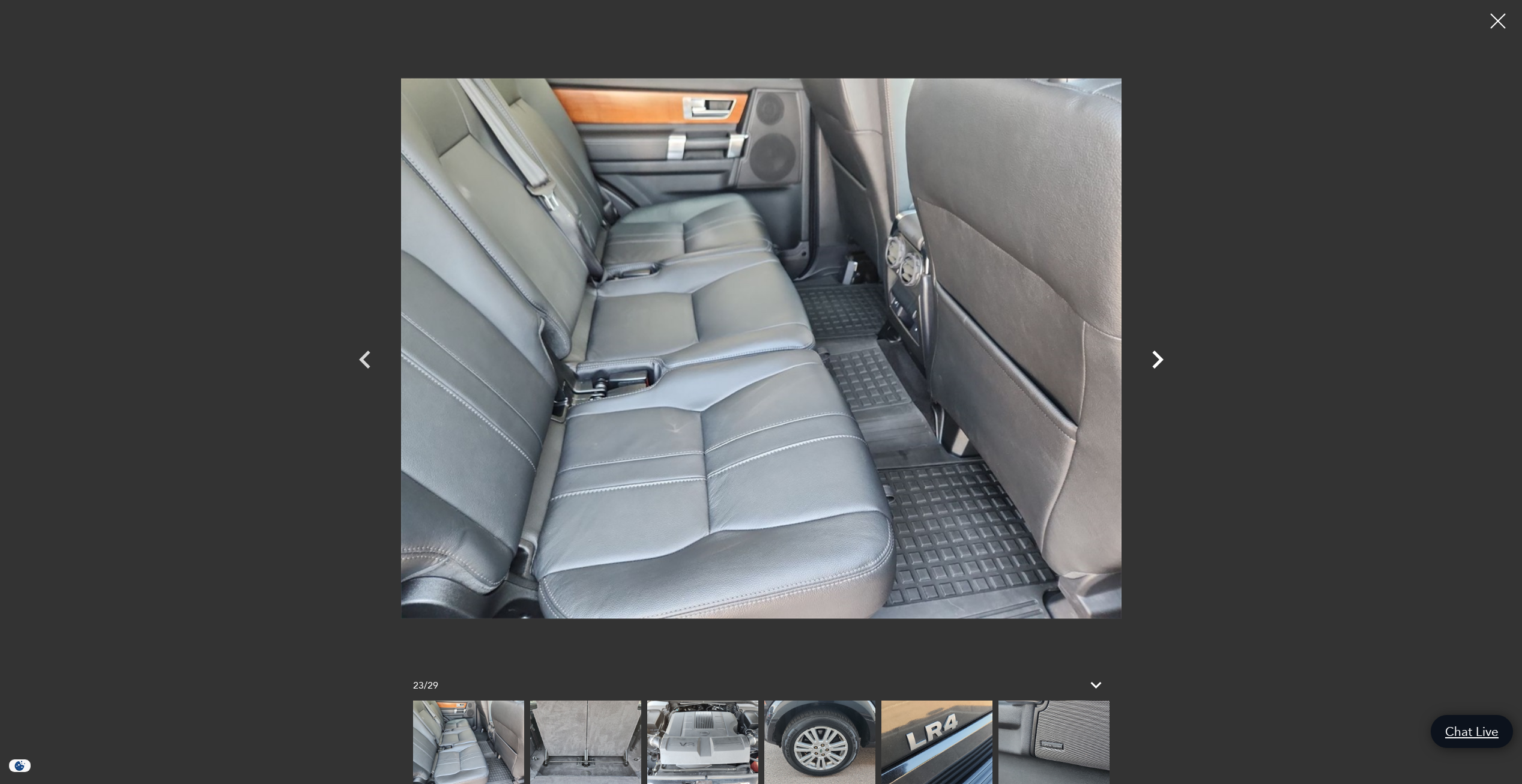
click at [1154, 356] on icon "Next" at bounding box center [1158, 359] width 36 height 36
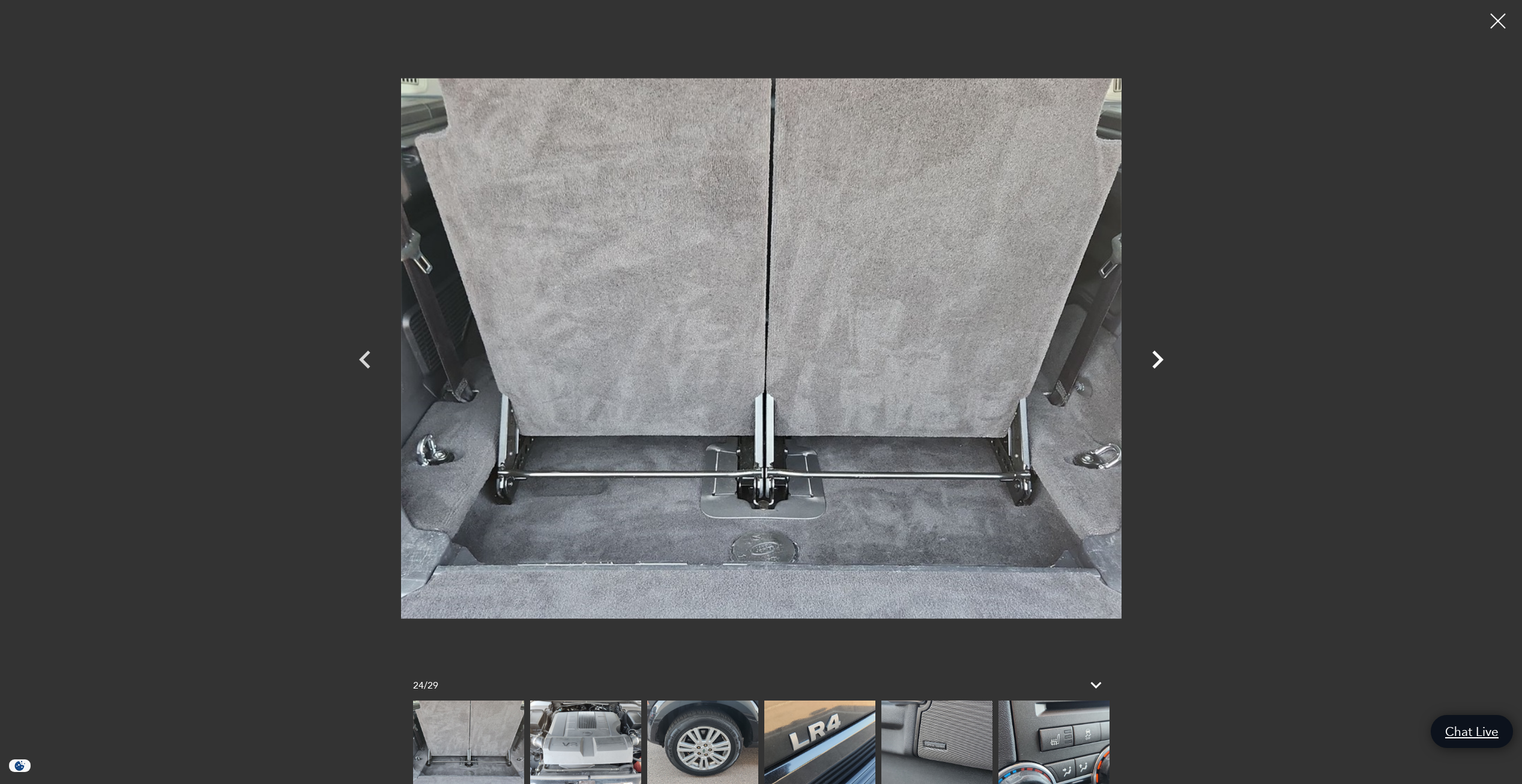
click at [1154, 356] on icon "Next" at bounding box center [1158, 359] width 36 height 36
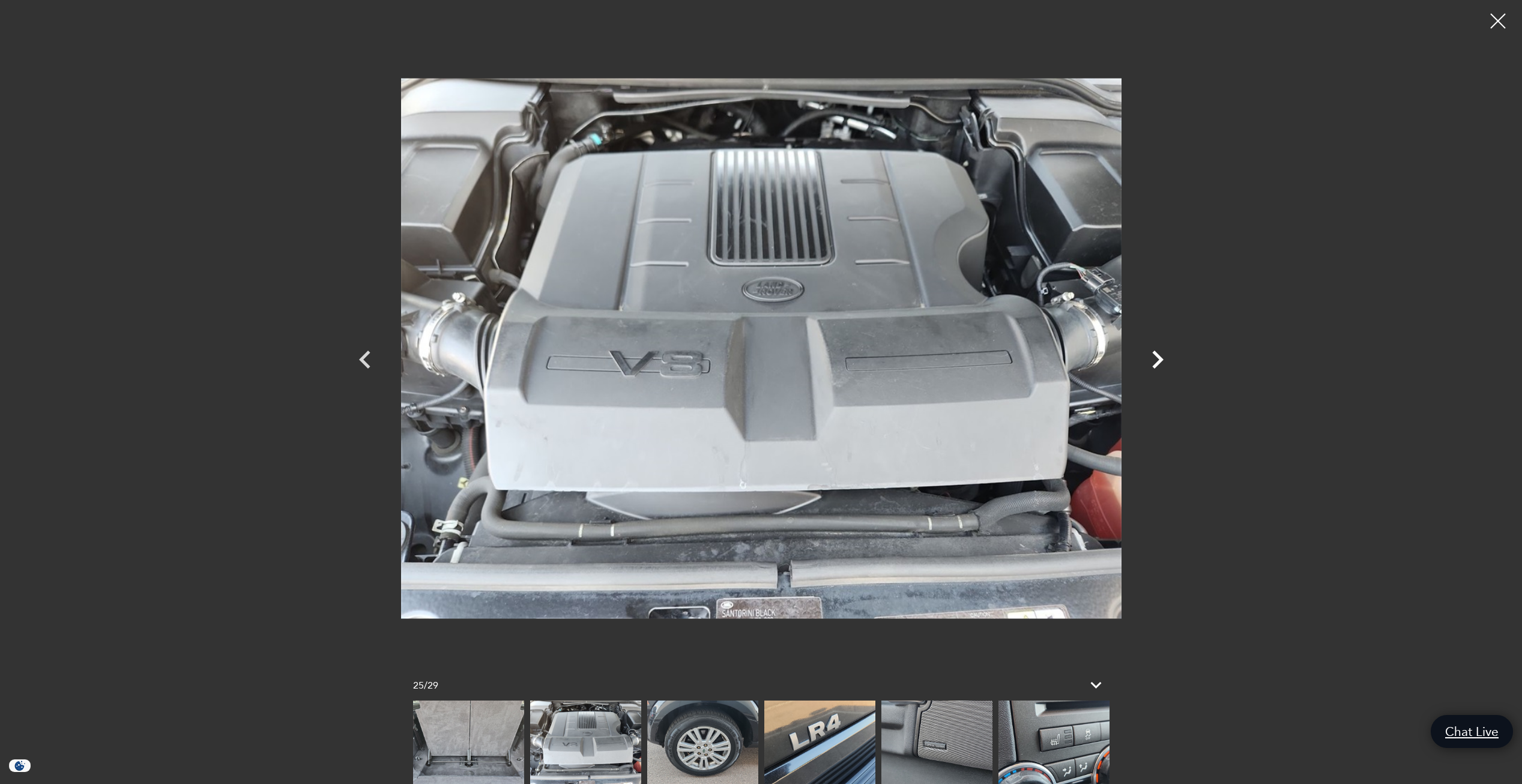
click at [1154, 356] on icon "Next" at bounding box center [1158, 359] width 36 height 36
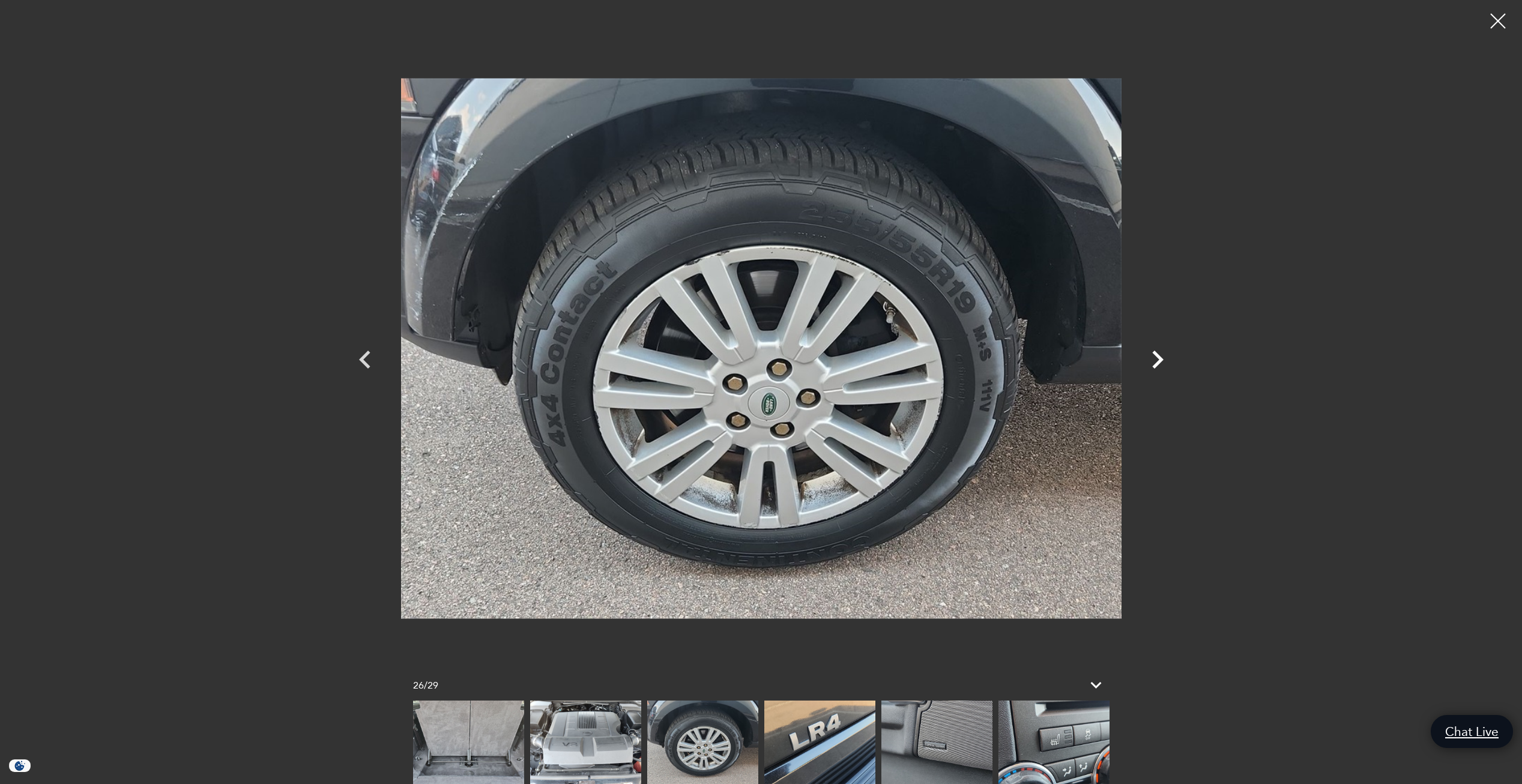
click at [1154, 356] on icon "Next" at bounding box center [1158, 359] width 36 height 36
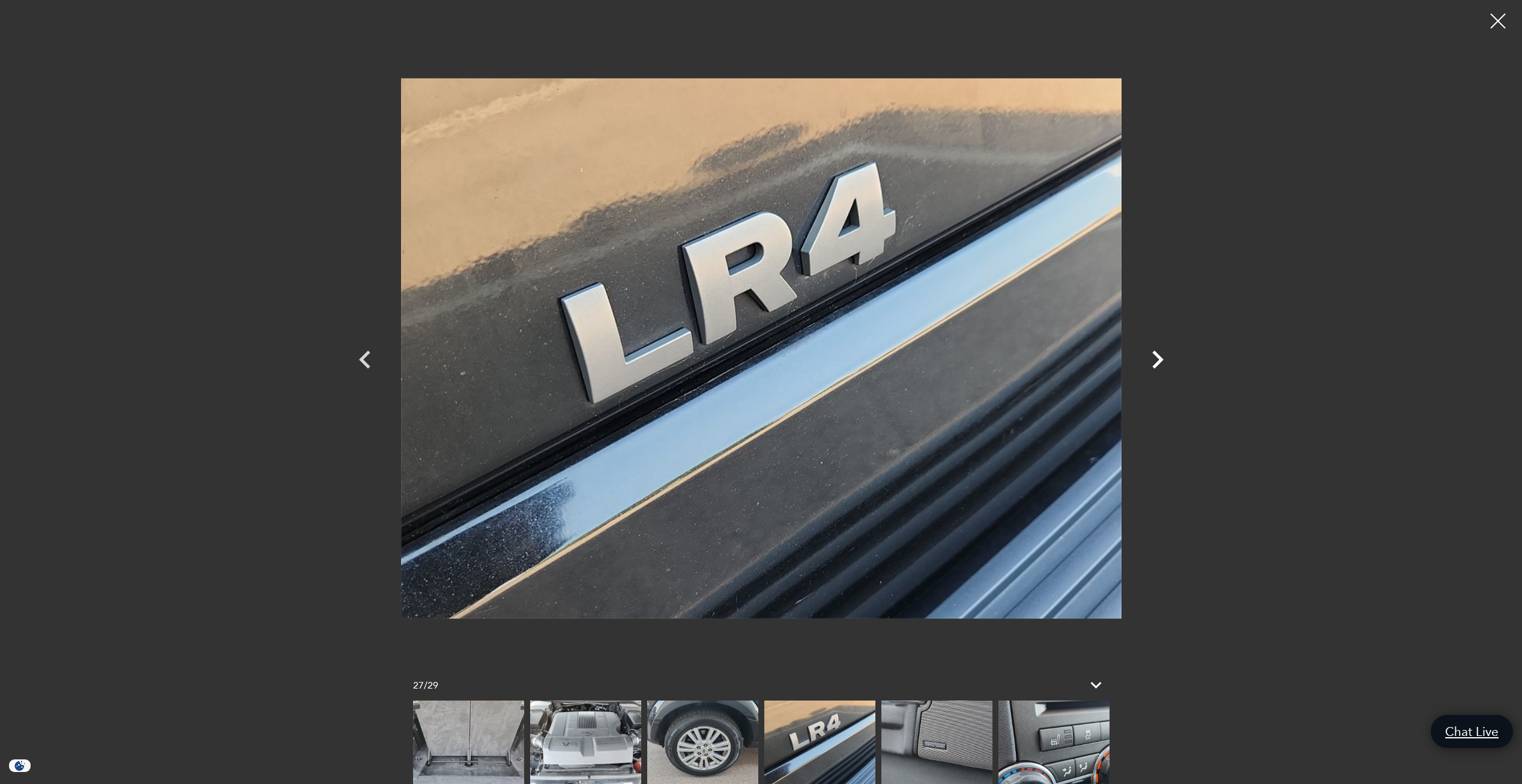
click at [1154, 356] on icon "Next" at bounding box center [1158, 359] width 36 height 36
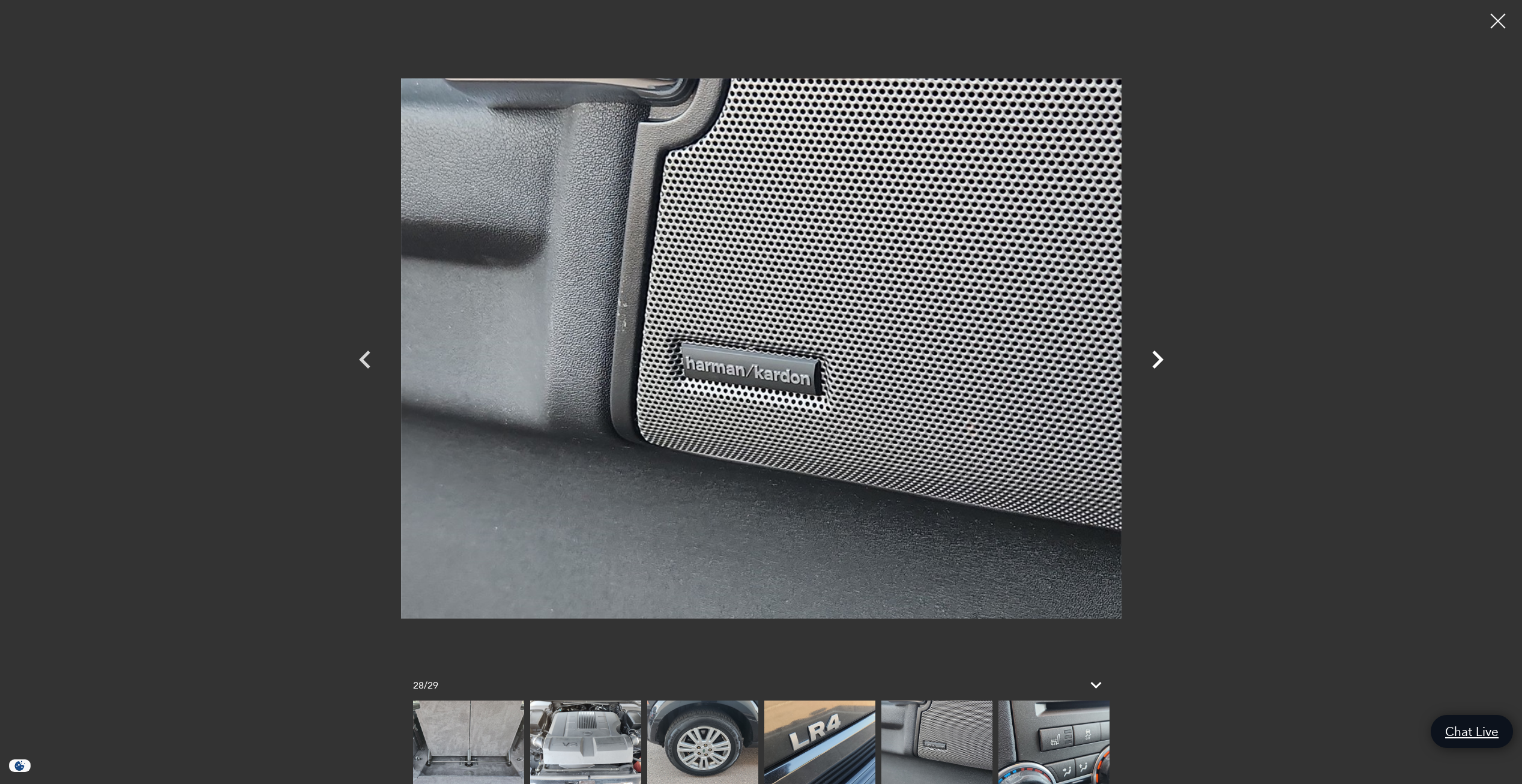
click at [1154, 356] on icon "Next" at bounding box center [1158, 359] width 36 height 36
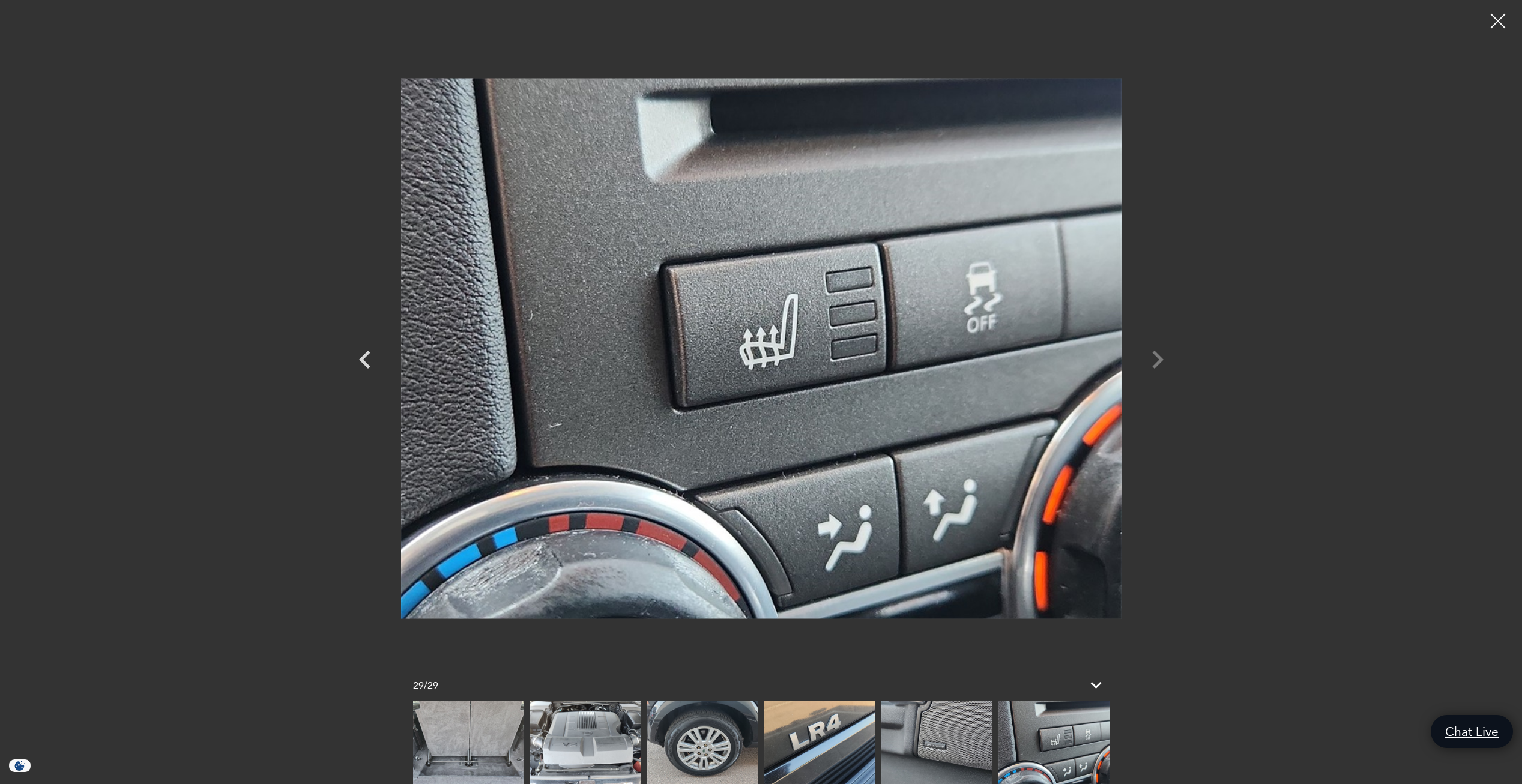
click at [1154, 356] on div at bounding box center [762, 348] width 841 height 679
click at [1161, 356] on div at bounding box center [762, 348] width 841 height 679
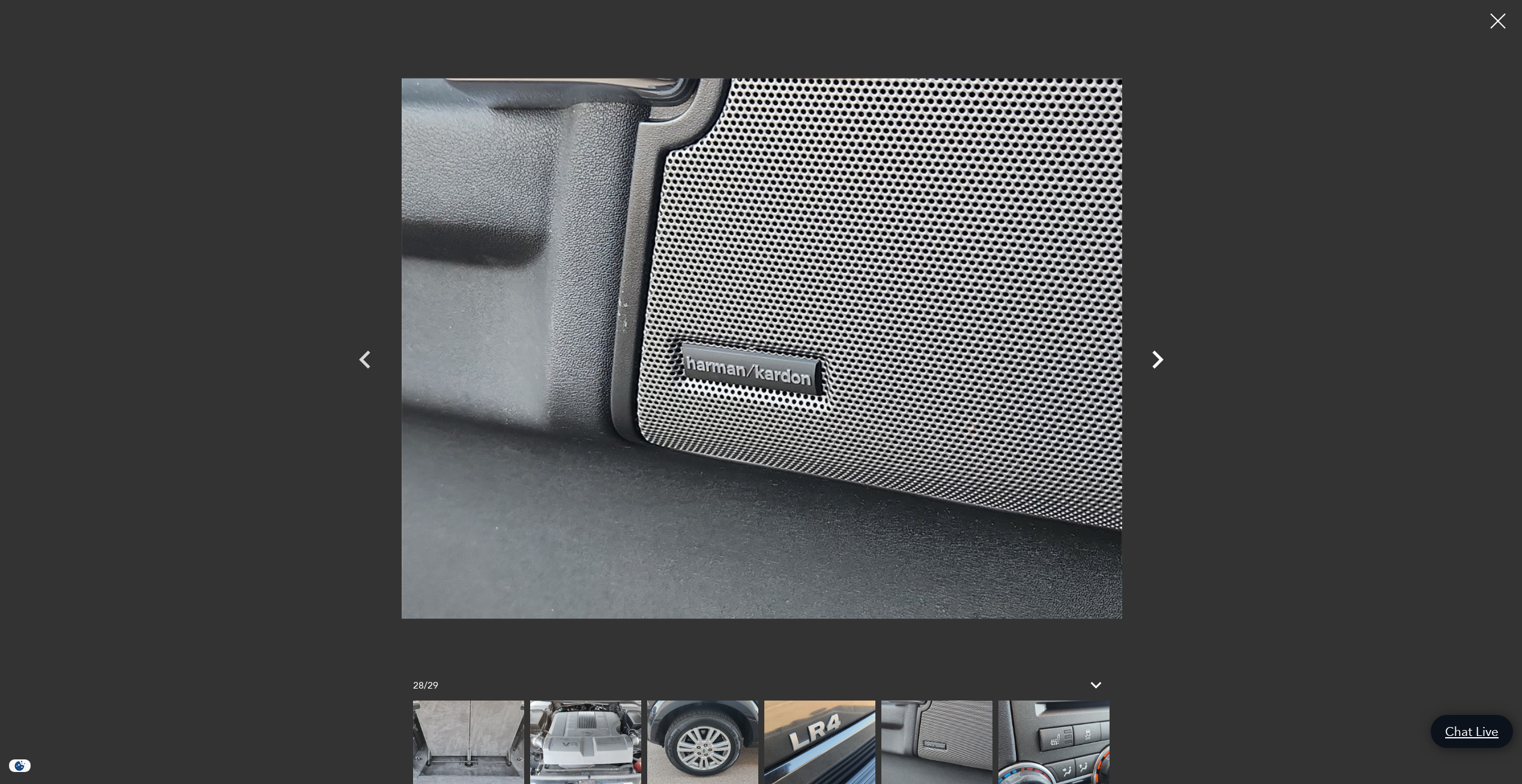
click at [1164, 356] on icon "Next" at bounding box center [1158, 359] width 36 height 36
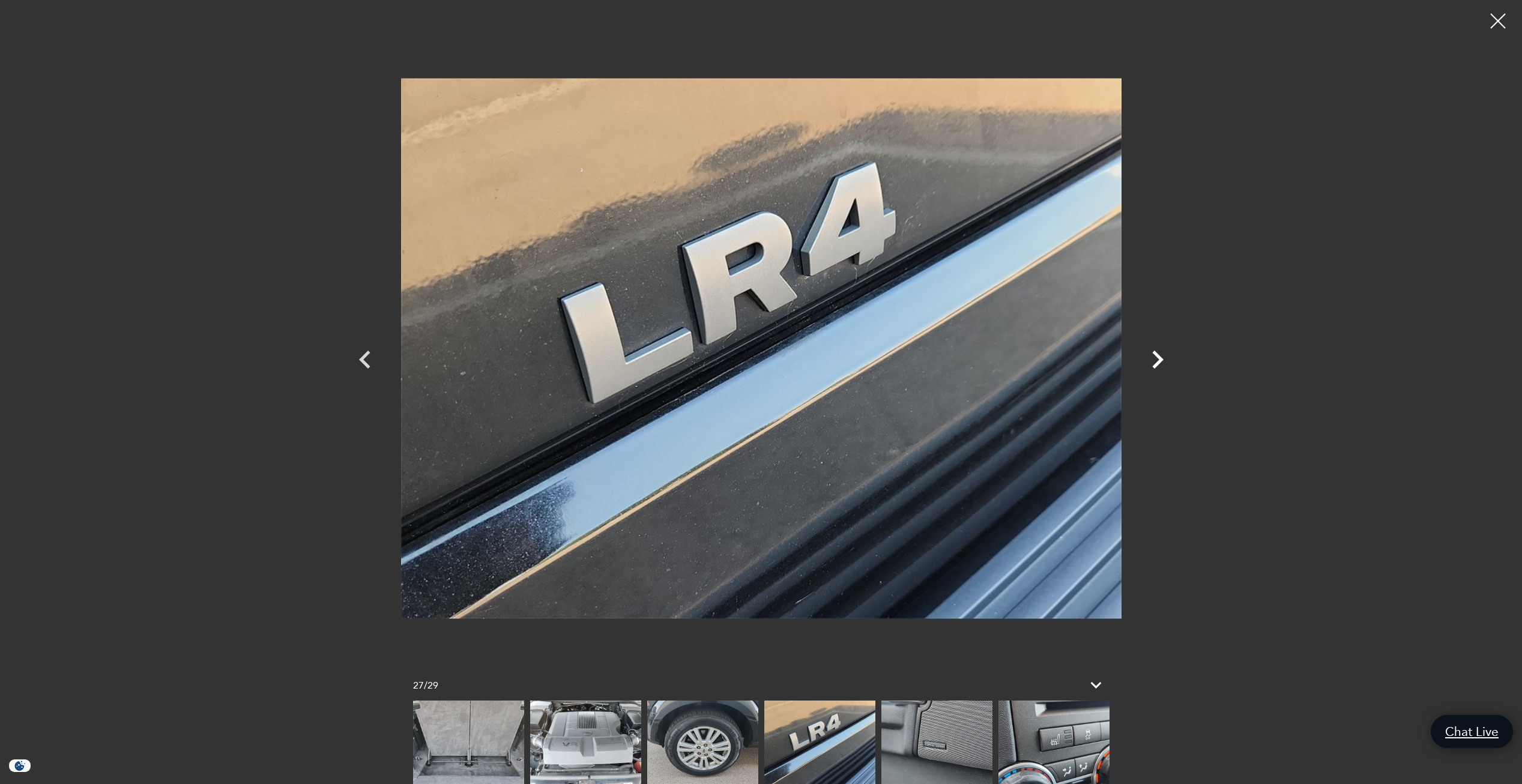
click at [1164, 356] on icon "Next" at bounding box center [1158, 359] width 36 height 36
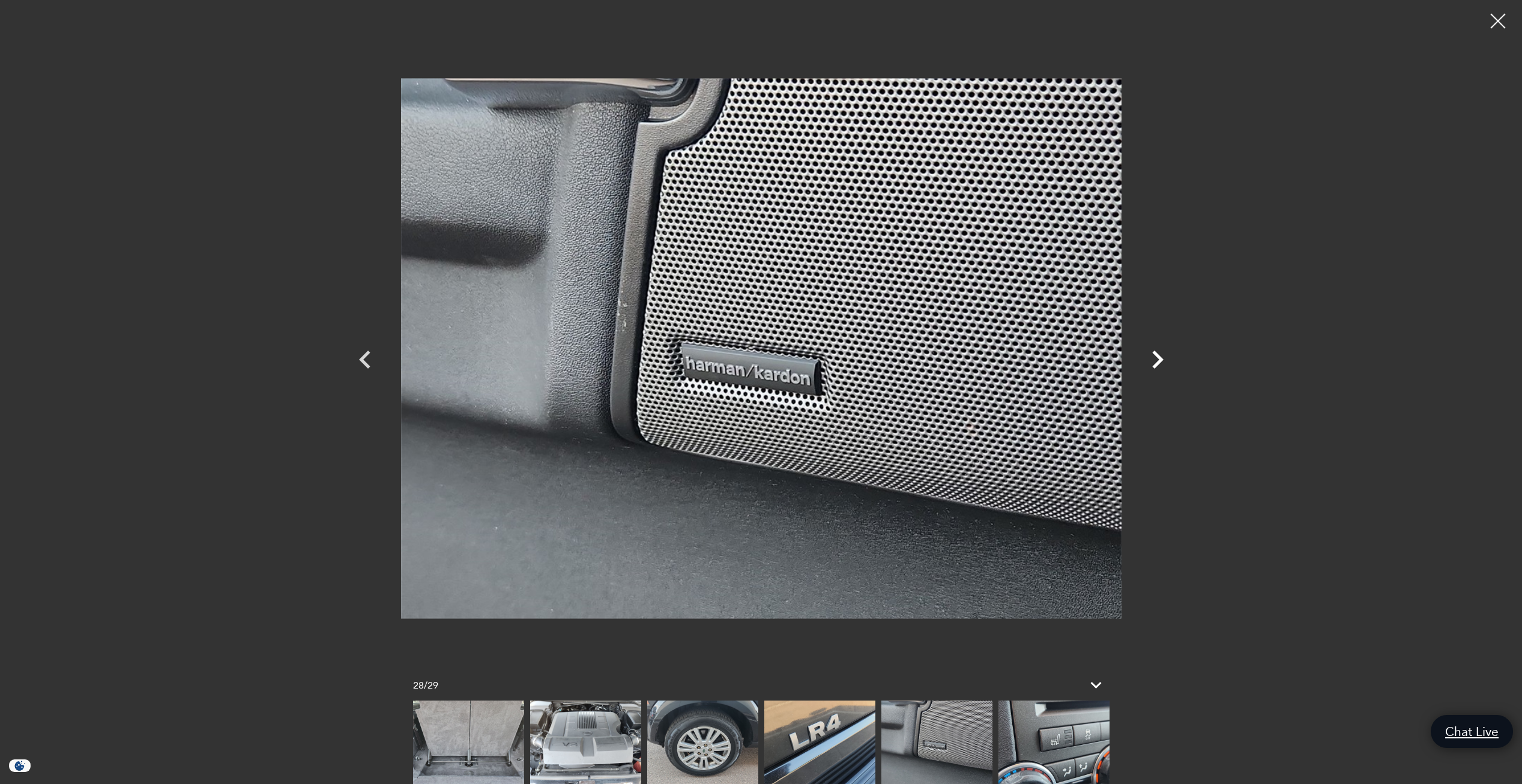
click at [1164, 356] on icon "Next" at bounding box center [1158, 359] width 36 height 36
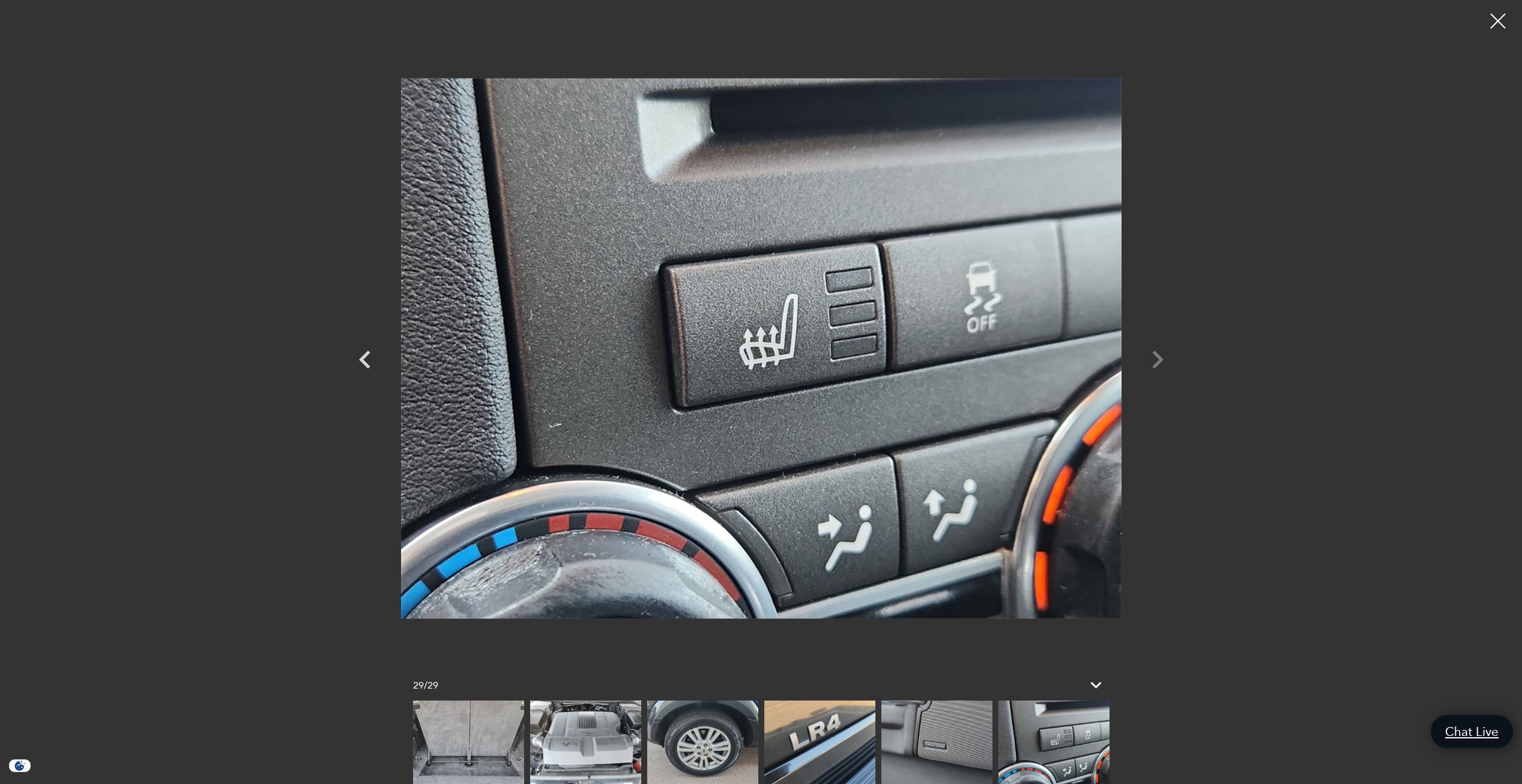
click at [1164, 356] on div at bounding box center [762, 348] width 841 height 679
